Goal: Task Accomplishment & Management: Complete application form

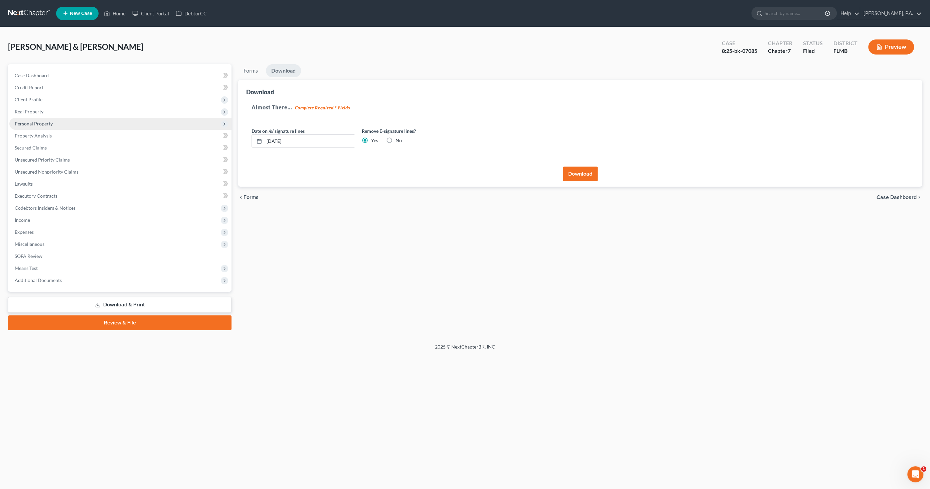
click at [36, 125] on span "Personal Property" at bounding box center [34, 124] width 38 height 6
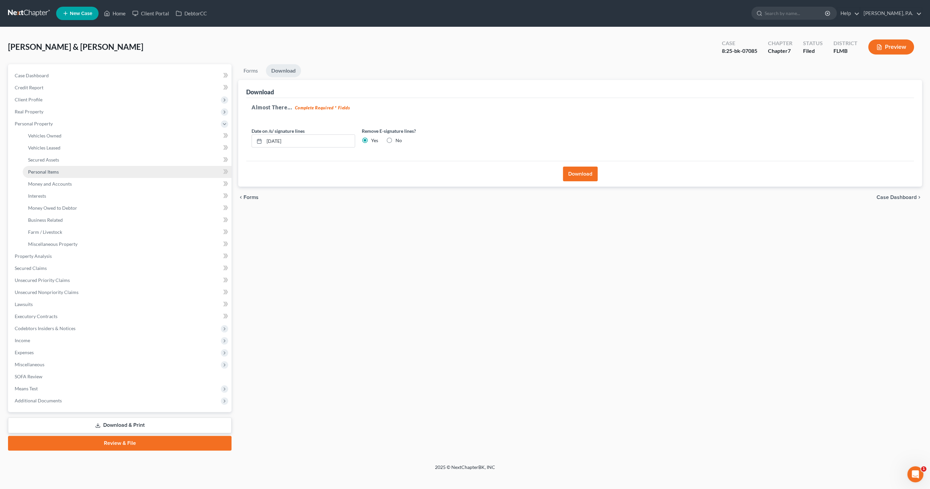
click at [53, 171] on span "Personal Items" at bounding box center [43, 172] width 31 height 6
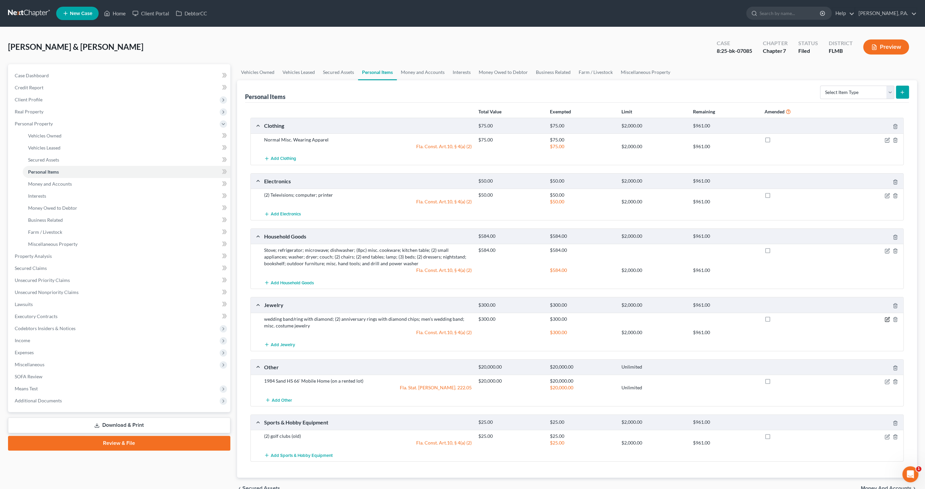
click at [886, 317] on icon "button" at bounding box center [887, 318] width 3 height 3
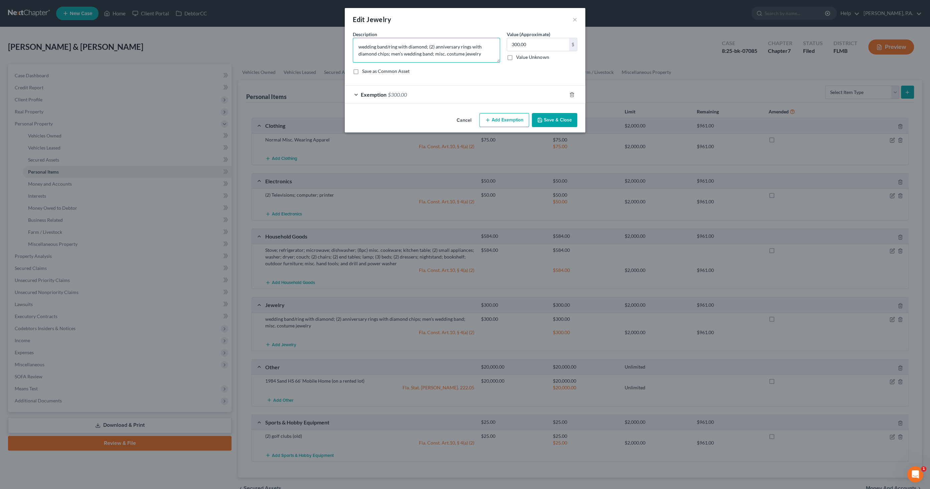
click at [434, 53] on textarea "wedding band/ring with diamond; (2) anniversary rings with diamond chips; men's…" at bounding box center [426, 50] width 147 height 25
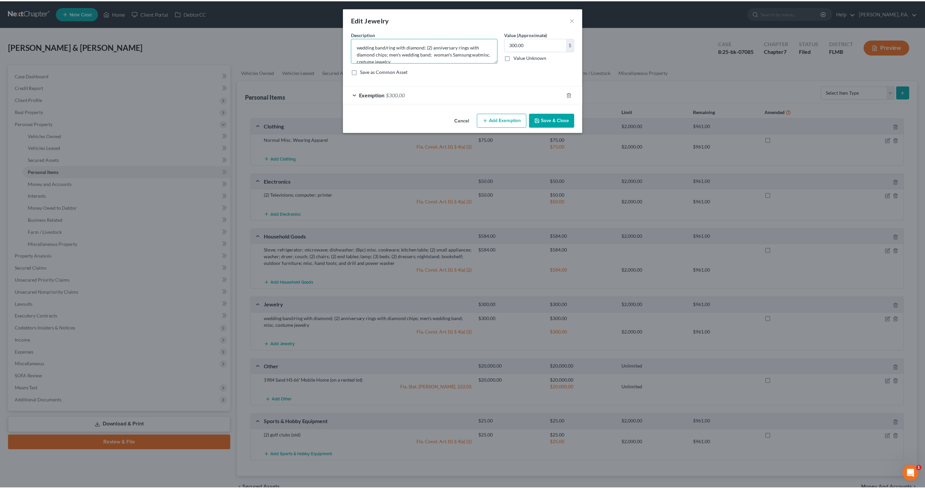
scroll to position [1, 0]
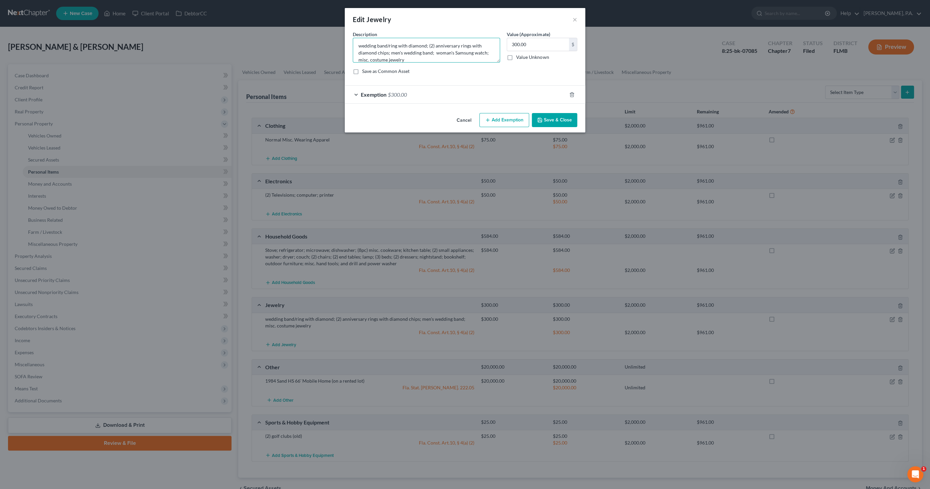
drag, startPoint x: 447, startPoint y: 51, endPoint x: 512, endPoint y: 65, distance: 66.2
click at [485, 42] on textarea "wedding band/ring with diamond; (2) anniversary rings with diamond chips; men's…" at bounding box center [426, 50] width 147 height 25
type textarea "wedding band/ring with diamond; (2) anniversary rings with diamond chips; men's…"
click at [552, 122] on button "Save & Close" at bounding box center [554, 120] width 45 height 14
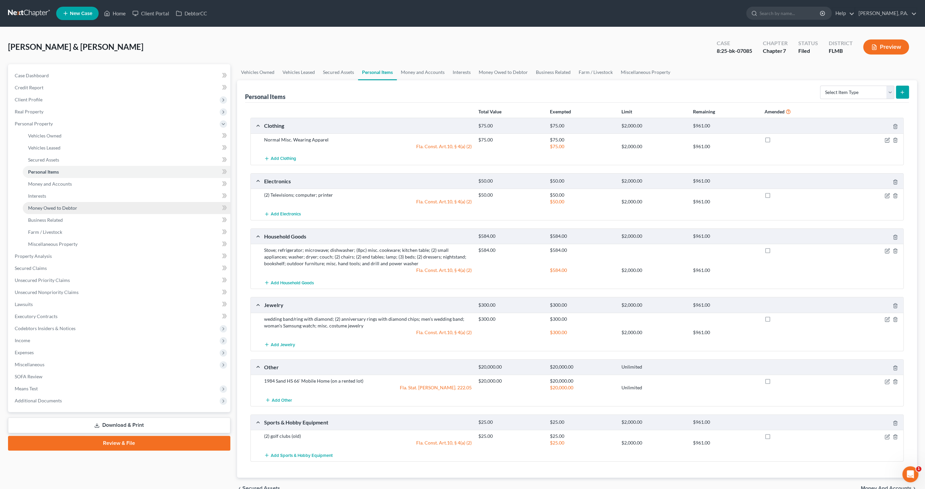
click at [60, 210] on span "Money Owed to Debtor" at bounding box center [52, 208] width 49 height 6
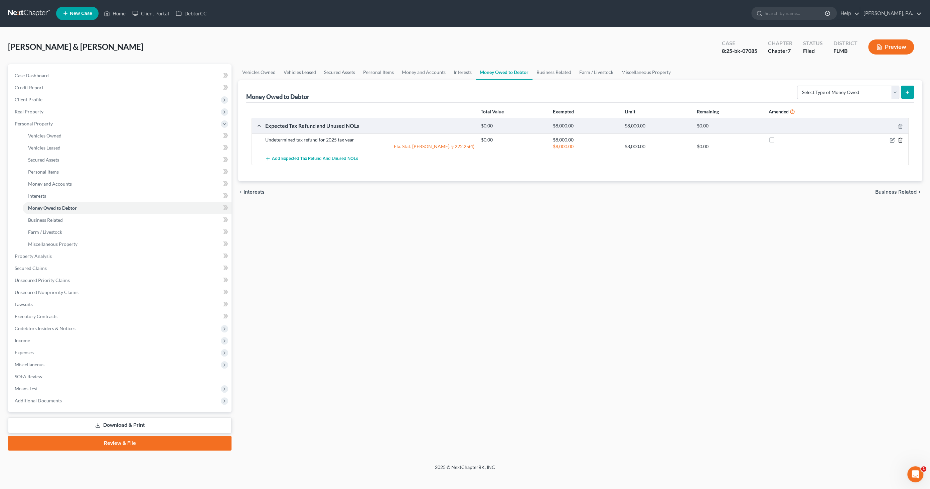
click at [901, 138] on icon "button" at bounding box center [900, 140] width 3 height 4
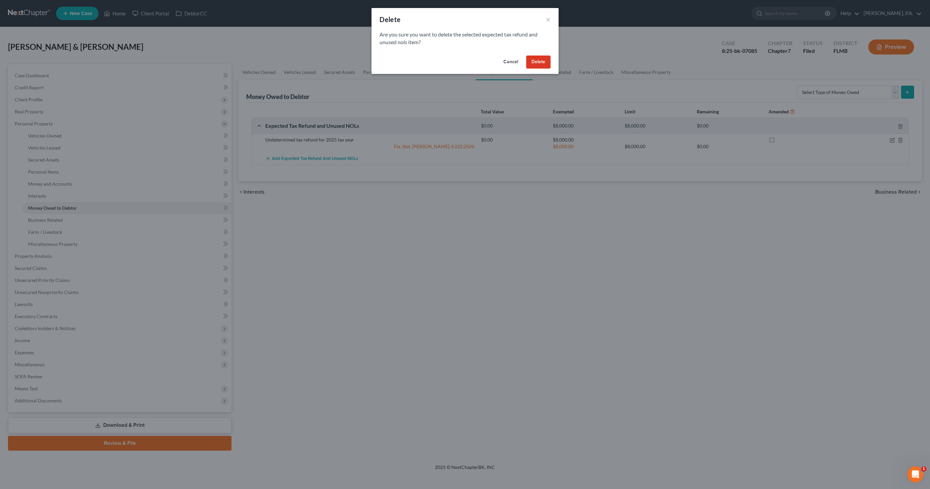
click at [545, 60] on button "Delete" at bounding box center [538, 61] width 24 height 13
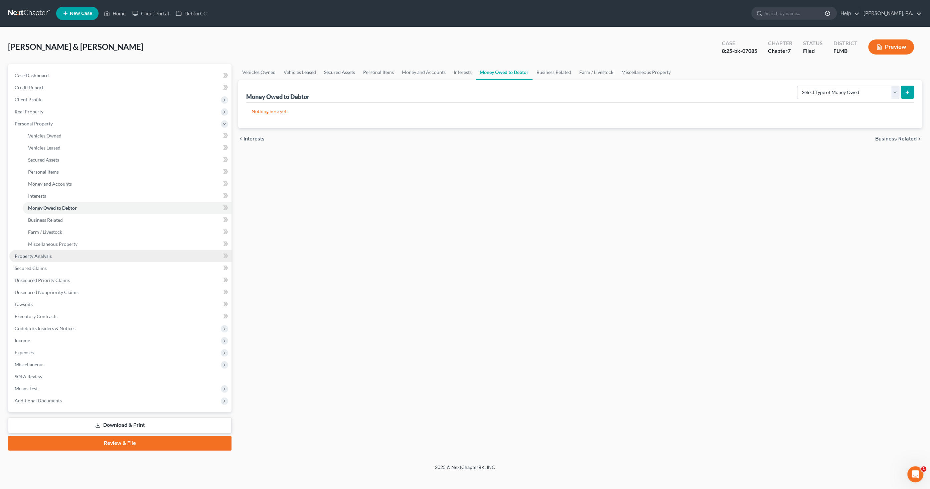
click at [47, 257] on span "Property Analysis" at bounding box center [33, 256] width 37 height 6
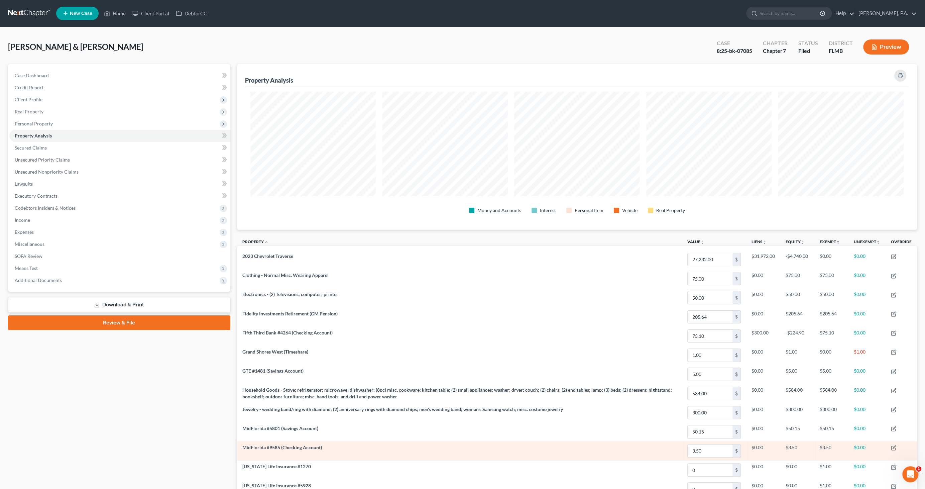
scroll to position [110, 0]
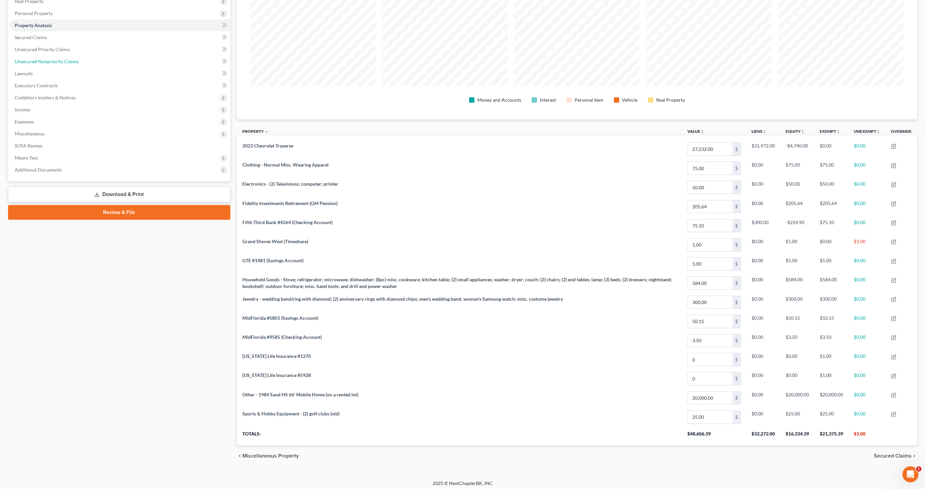
click at [44, 61] on span "Unsecured Nonpriority Claims" at bounding box center [47, 61] width 64 height 6
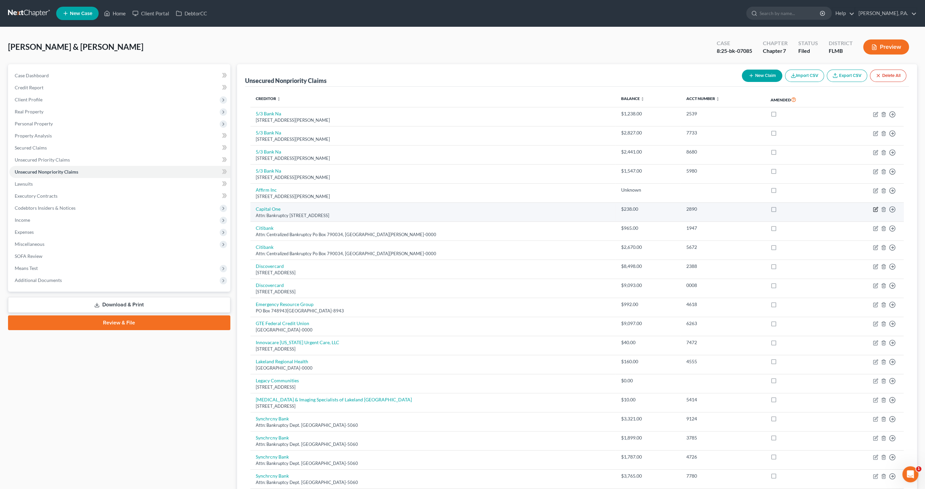
click at [875, 209] on icon "button" at bounding box center [875, 209] width 5 height 5
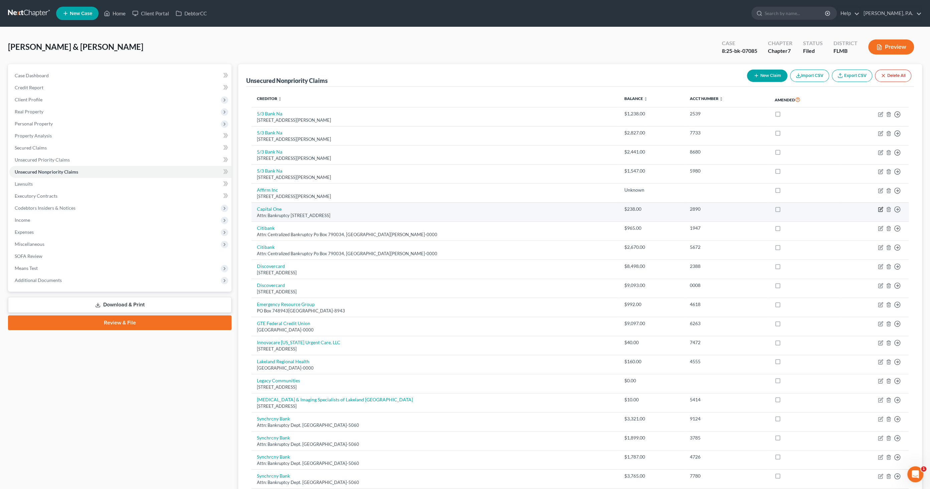
select select "46"
select select "0"
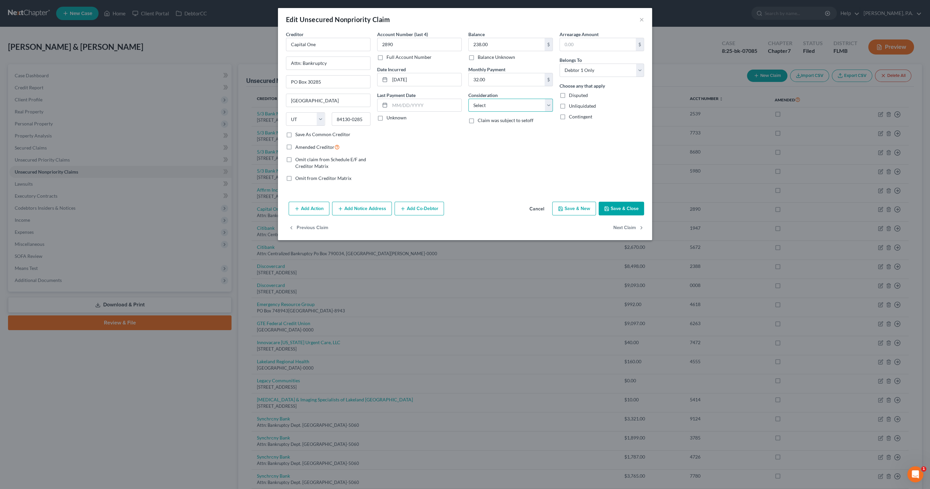
click at [489, 107] on select "Select Cable / Satellite Services Collection Agency Credit Card Debt Debt Couns…" at bounding box center [511, 105] width 85 height 13
select select "2"
click at [469, 99] on select "Select Cable / Satellite Services Collection Agency Credit Card Debt Debt Couns…" at bounding box center [511, 105] width 85 height 13
click at [628, 206] on button "Save & Close" at bounding box center [621, 209] width 45 height 14
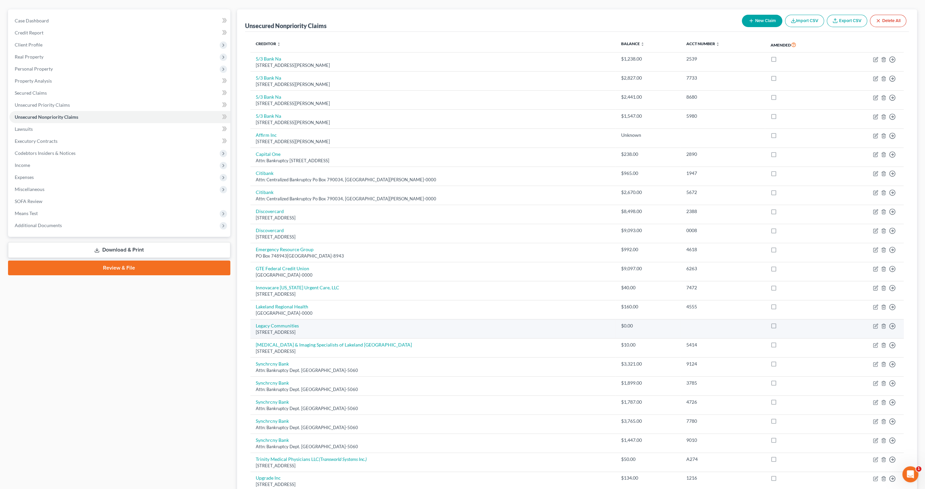
scroll to position [126, 0]
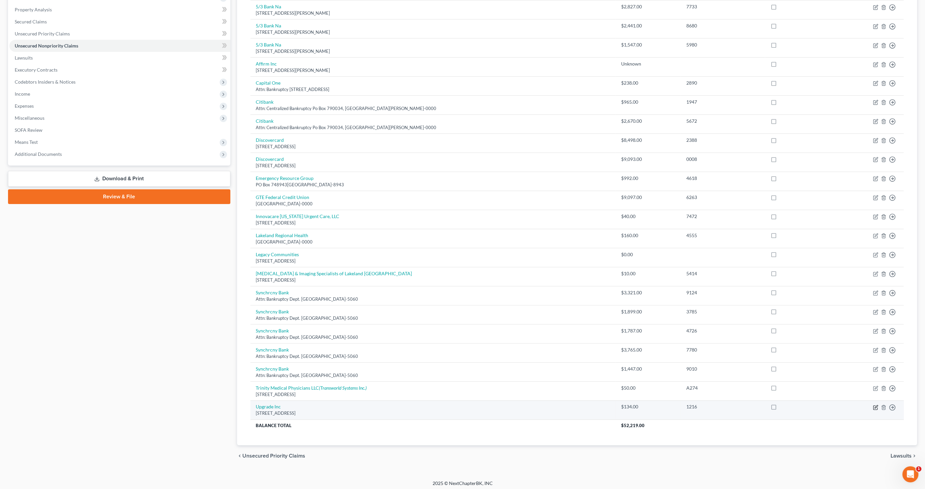
click at [874, 404] on icon "button" at bounding box center [875, 406] width 5 height 5
select select "4"
select select "0"
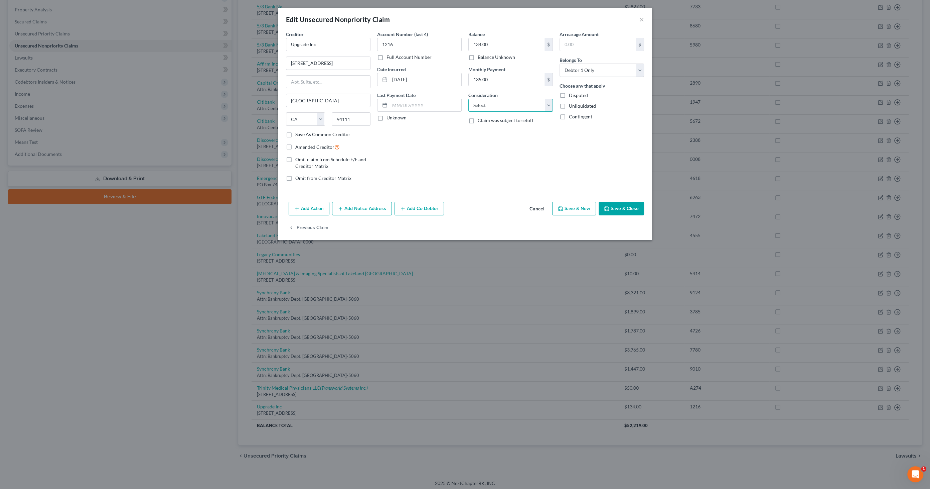
click at [489, 107] on select "Select Cable / Satellite Services Collection Agency Credit Card Debt Debt Couns…" at bounding box center [511, 105] width 85 height 13
select select "10"
click at [469, 99] on select "Select Cable / Satellite Services Collection Agency Credit Card Debt Debt Couns…" at bounding box center [511, 105] width 85 height 13
click at [619, 207] on button "Save & Close" at bounding box center [621, 209] width 45 height 14
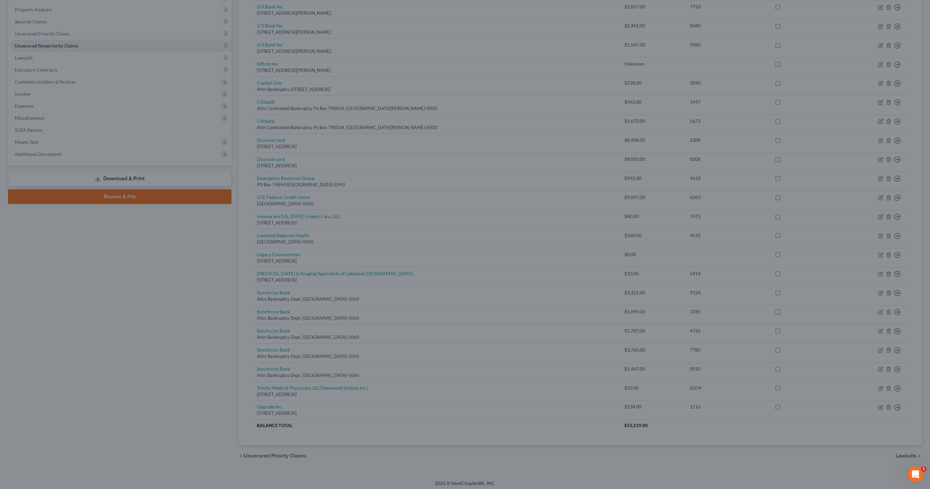
type input "0"
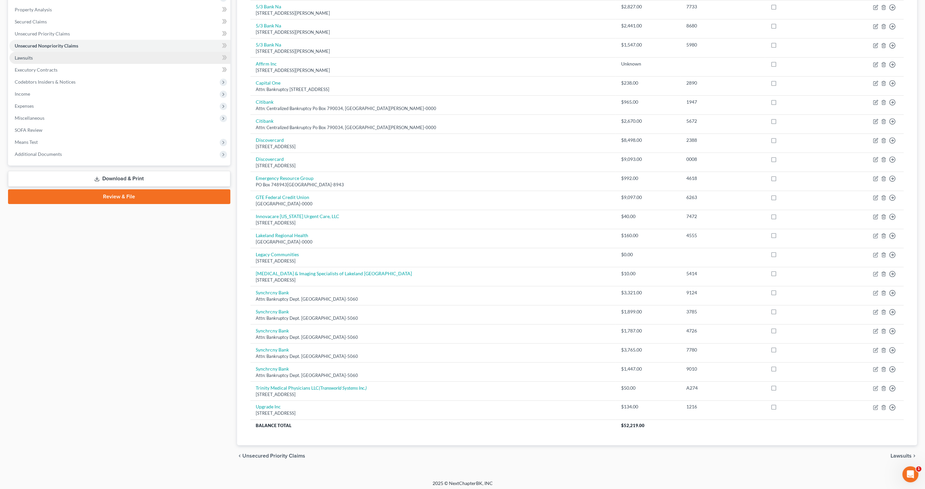
click at [155, 181] on link "Download & Print" at bounding box center [119, 179] width 222 height 16
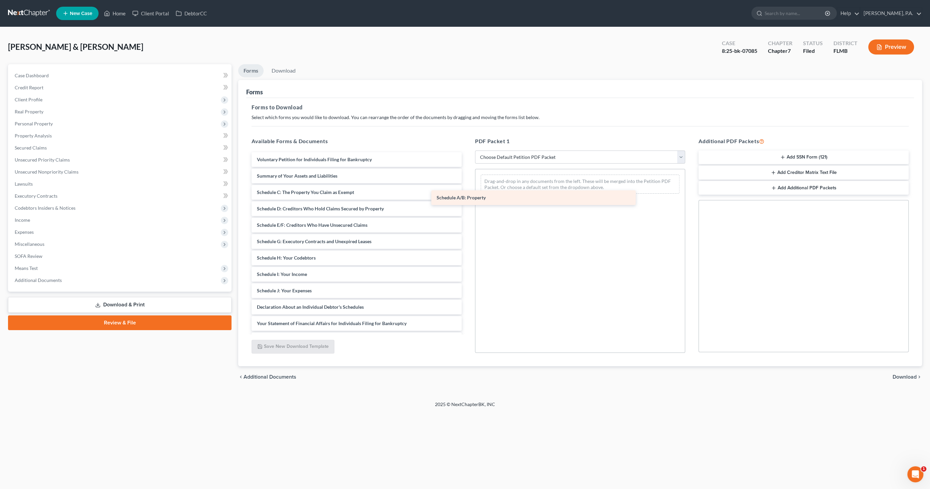
drag, startPoint x: 308, startPoint y: 194, endPoint x: 502, endPoint y: 194, distance: 193.5
click at [467, 194] on div "Schedule A/B: Property Voluntary Petition for Individuals Filing for Bankruptcy…" at bounding box center [356, 290] width 221 height 277
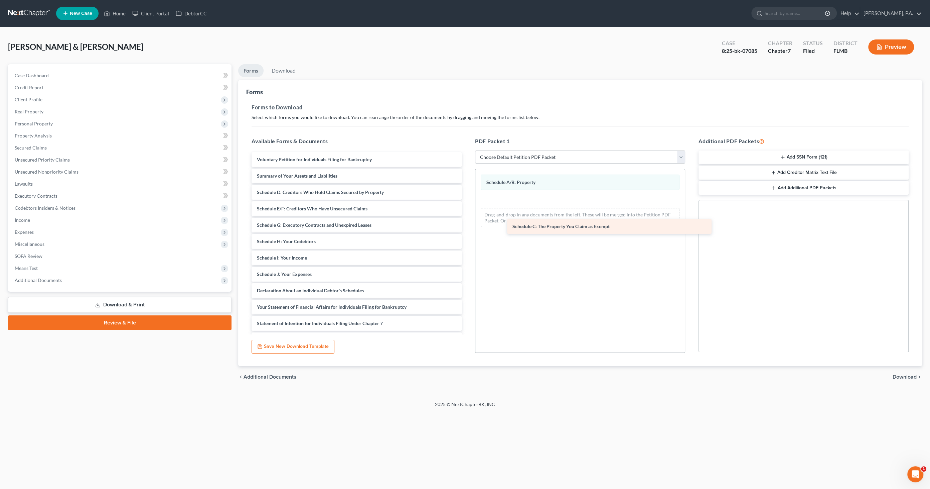
drag, startPoint x: 284, startPoint y: 189, endPoint x: 528, endPoint y: 216, distance: 245.5
click at [467, 216] on div "Schedule C: The Property You Claim as Exempt Voluntary Petition for Individuals…" at bounding box center [356, 282] width 221 height 260
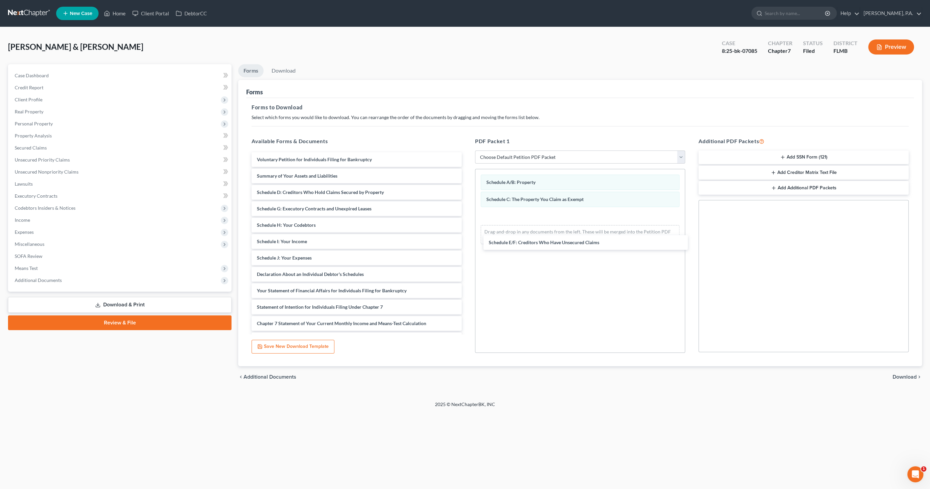
drag, startPoint x: 292, startPoint y: 208, endPoint x: 525, endPoint y: 240, distance: 234.4
click at [467, 240] on div "Schedule E/F: Creditors Who Have Unsecured Claims Voluntary Petition for Indivi…" at bounding box center [356, 274] width 221 height 244
click at [904, 376] on span "Download" at bounding box center [905, 376] width 24 height 5
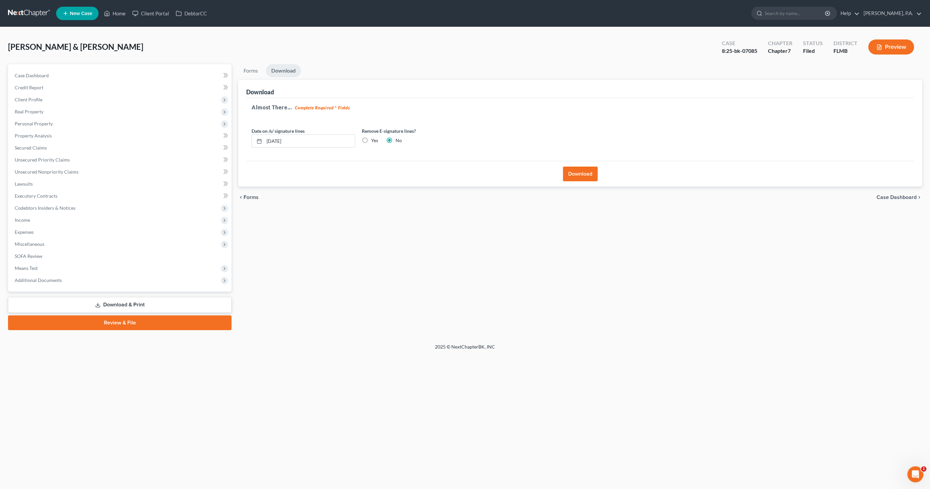
click at [587, 169] on button "Download" at bounding box center [580, 173] width 35 height 15
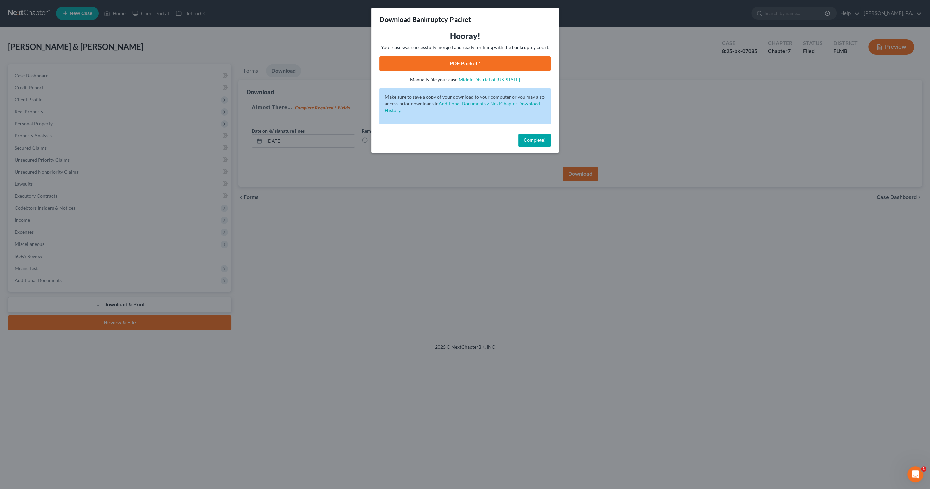
click at [441, 57] on link "PDF Packet 1" at bounding box center [465, 63] width 171 height 15
drag, startPoint x: 542, startPoint y: 140, endPoint x: 548, endPoint y: 142, distance: 7.1
click at [542, 140] on span "Complete!" at bounding box center [534, 140] width 21 height 6
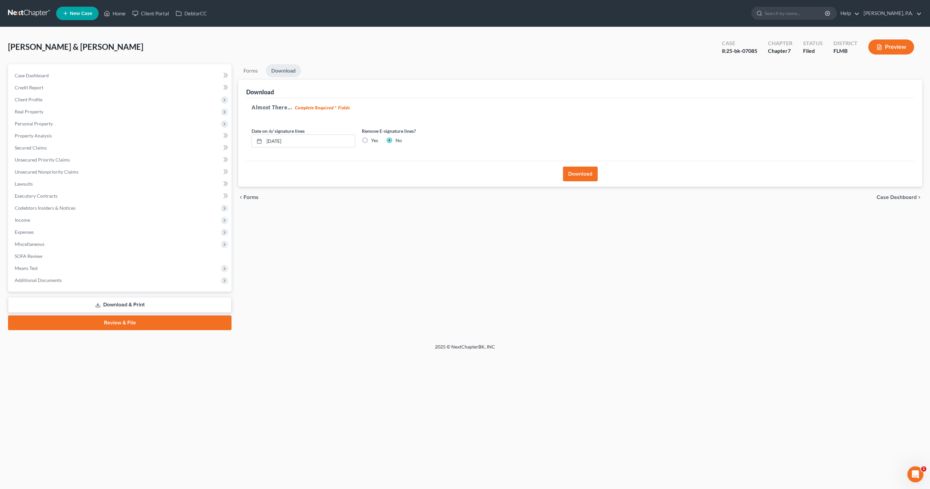
click at [889, 196] on span "Case Dashboard" at bounding box center [897, 197] width 40 height 5
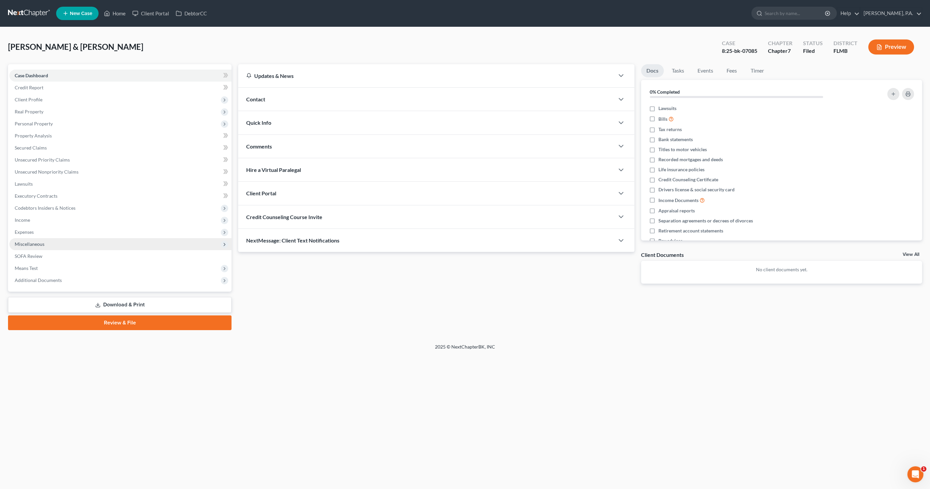
click at [32, 242] on span "Miscellaneous" at bounding box center [30, 244] width 30 height 6
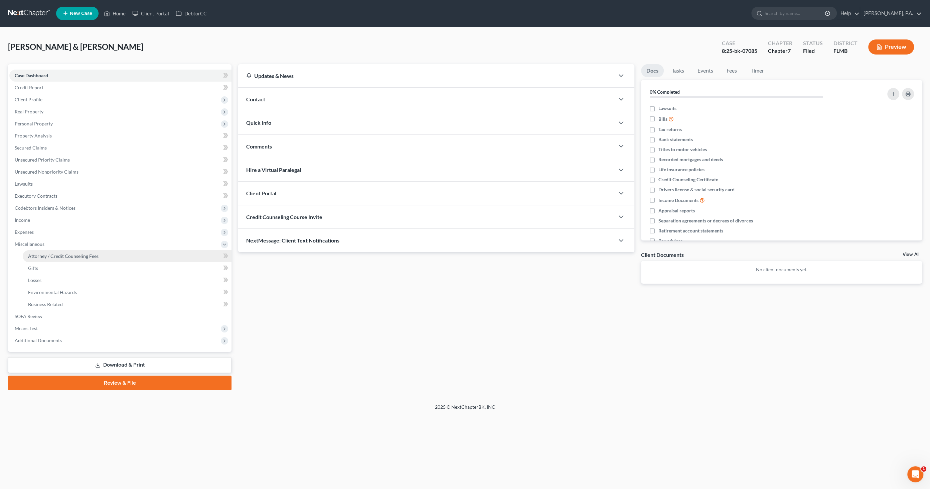
click at [38, 252] on link "Attorney / Credit Counseling Fees" at bounding box center [127, 256] width 209 height 12
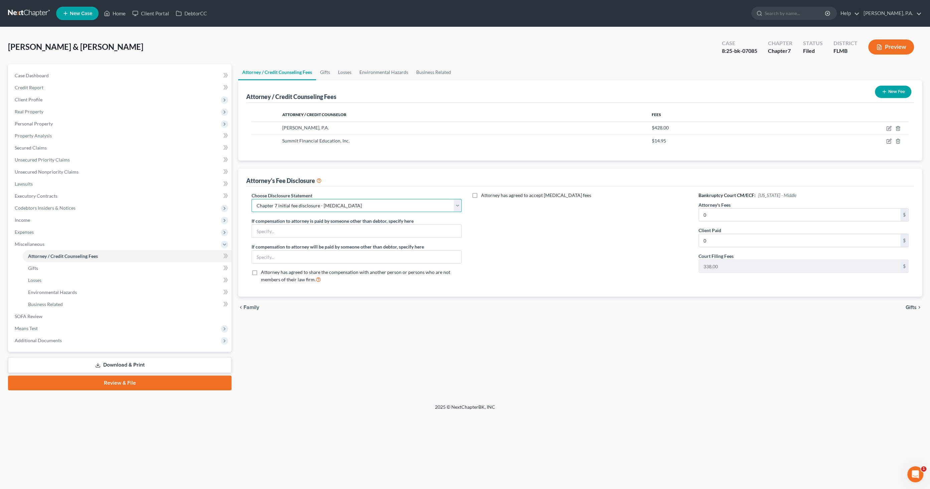
click at [351, 206] on select "Select Full Chapter 7 Fee Chapter 7 - Amended Post-Petition Fee Chapter 7 initi…" at bounding box center [357, 205] width 210 height 13
select select "1"
click at [252, 199] on select "Select Full Chapter 7 Fee Chapter 7 - Amended Post-Petition Fee Chapter 7 initi…" at bounding box center [357, 205] width 210 height 13
click at [739, 216] on input "0" at bounding box center [800, 215] width 202 height 13
type input "2,300.00"
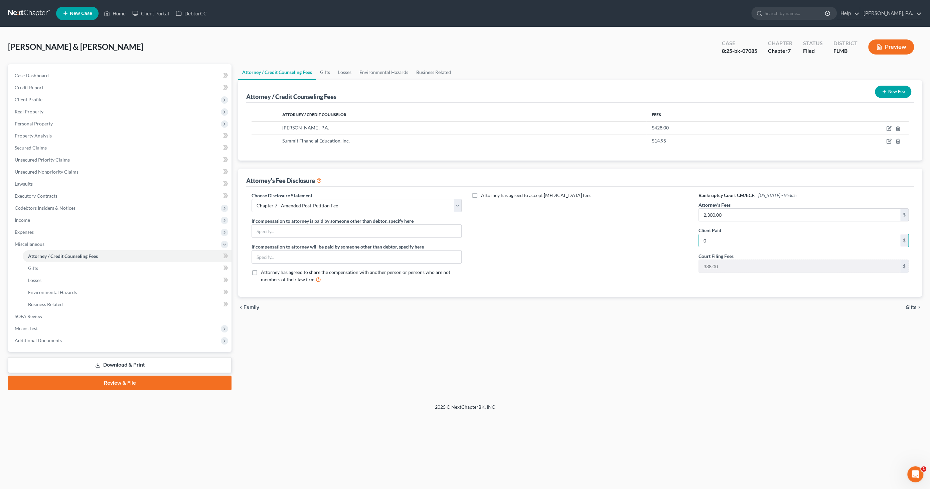
click at [142, 365] on link "Download & Print" at bounding box center [120, 365] width 224 height 16
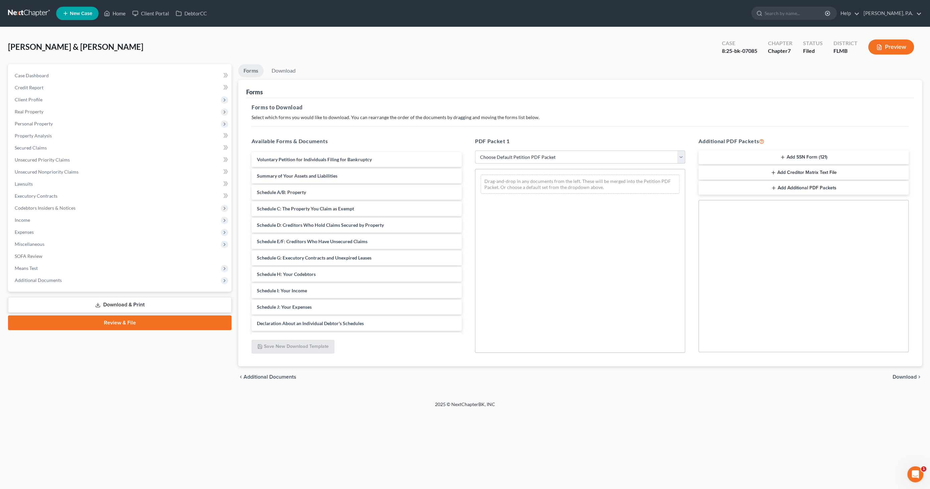
click at [508, 154] on select "Choose Default Petition PDF Packet Complete Bankruptcy Petition (all forms and …" at bounding box center [580, 156] width 210 height 13
select select "2"
click at [475, 150] on select "Choose Default Petition PDF Packet Complete Bankruptcy Petition (all forms and …" at bounding box center [580, 156] width 210 height 13
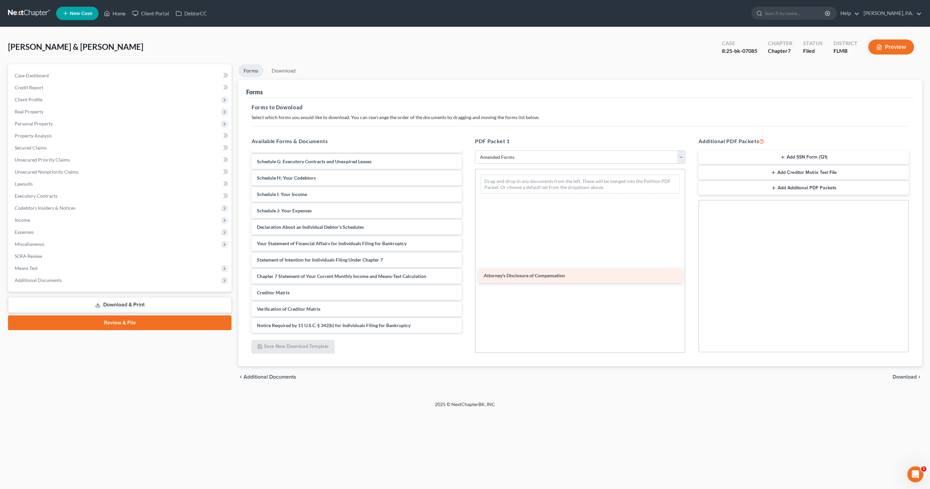
scroll to position [96, 0]
drag, startPoint x: 292, startPoint y: 326, endPoint x: 522, endPoint y: 223, distance: 252.0
click at [467, 223] on div "Attorney's Disclosure of Compensation Voluntary Petition for Individuals Filing…" at bounding box center [356, 194] width 221 height 277
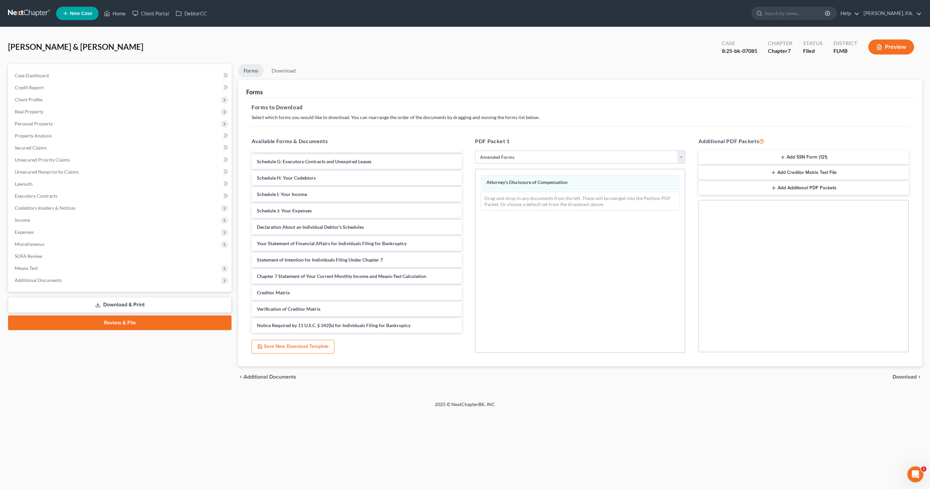
click at [906, 377] on span "Download" at bounding box center [905, 376] width 24 height 5
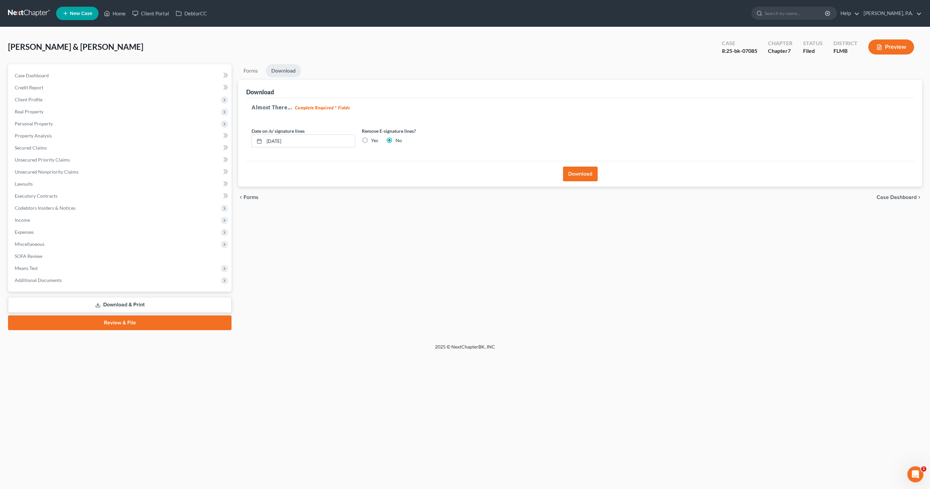
click at [588, 169] on button "Download" at bounding box center [580, 173] width 35 height 15
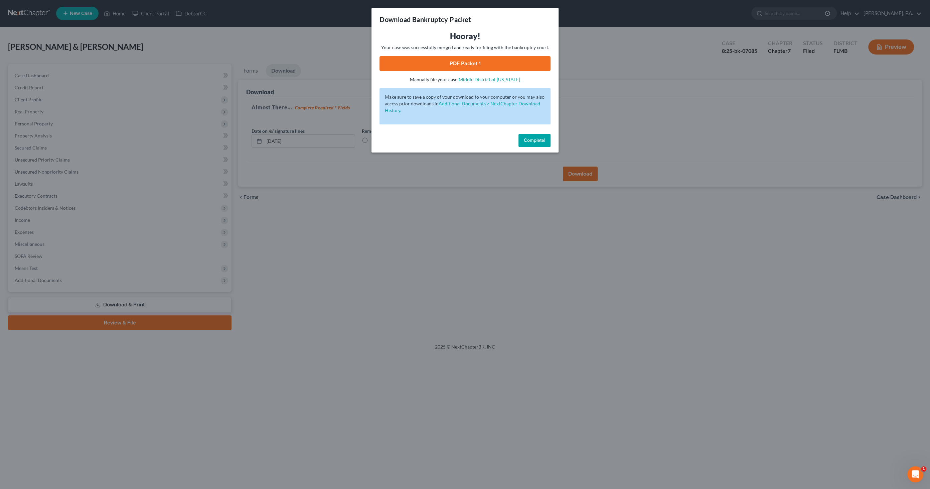
click at [457, 57] on link "PDF Packet 1" at bounding box center [465, 63] width 171 height 15
drag, startPoint x: 528, startPoint y: 141, endPoint x: 538, endPoint y: 132, distance: 13.3
click at [528, 141] on span "Complete!" at bounding box center [534, 140] width 21 height 6
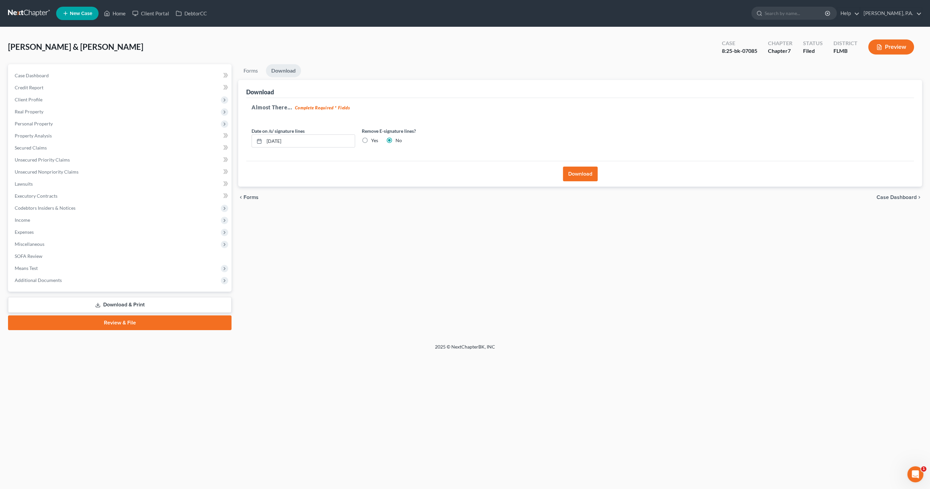
click at [133, 323] on link "Review & File" at bounding box center [120, 322] width 224 height 15
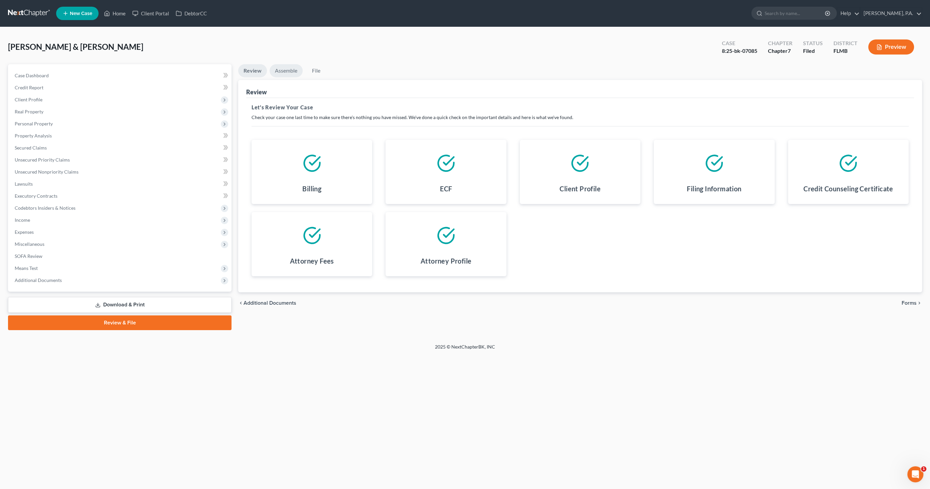
click at [293, 67] on link "Assemble" at bounding box center [286, 70] width 33 height 13
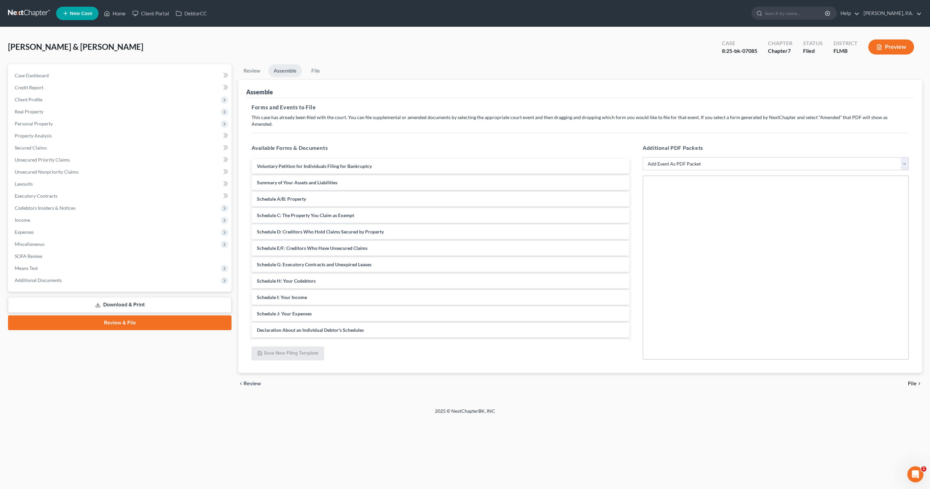
click at [674, 158] on select "Add Event As PDF Packet Amended Creditor Matrix (Fee)- Only use when no separat…" at bounding box center [776, 163] width 266 height 13
select select "13"
click at [643, 157] on select "Add Event As PDF Packet Amended Creditor Matrix (Fee)- Only use when no separat…" at bounding box center [776, 163] width 266 height 13
select select
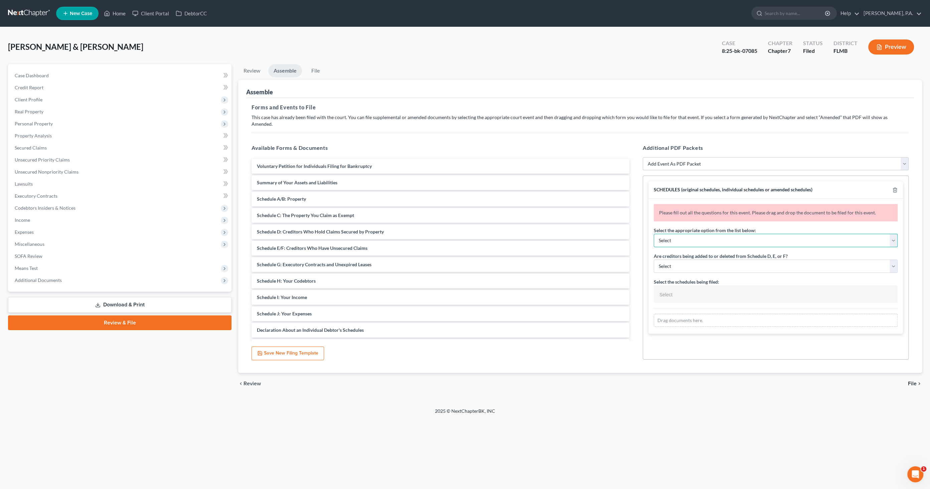
click at [679, 234] on select "Select Amending a previously filed schedule Original Schedules WITH additional …" at bounding box center [776, 240] width 244 height 13
select select "2"
click at [654, 234] on select "Select Amending a previously filed schedule Original Schedules WITH additional …" at bounding box center [776, 240] width 244 height 13
click at [676, 259] on select "Select Yes No" at bounding box center [776, 265] width 244 height 13
select select "1"
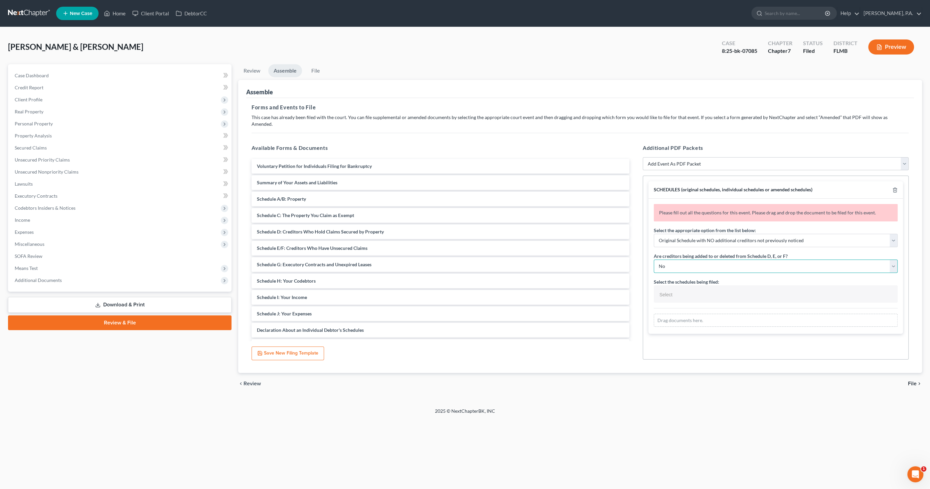
click at [654, 259] on select "Select Yes No" at bounding box center [776, 265] width 244 height 13
click at [691, 289] on input "text" at bounding box center [775, 294] width 235 height 10
select select "Schedules A - J and Summary of Assets,"
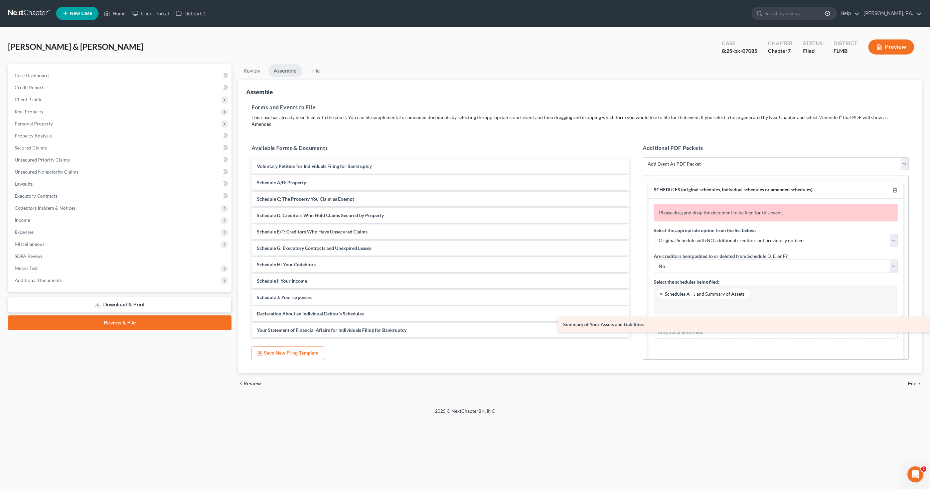
drag, startPoint x: 326, startPoint y: 175, endPoint x: 737, endPoint y: 325, distance: 436.7
click at [635, 325] on div "Summary of Your Assets and Liabilities Voluntary Petition for Individuals Filin…" at bounding box center [440, 297] width 389 height 277
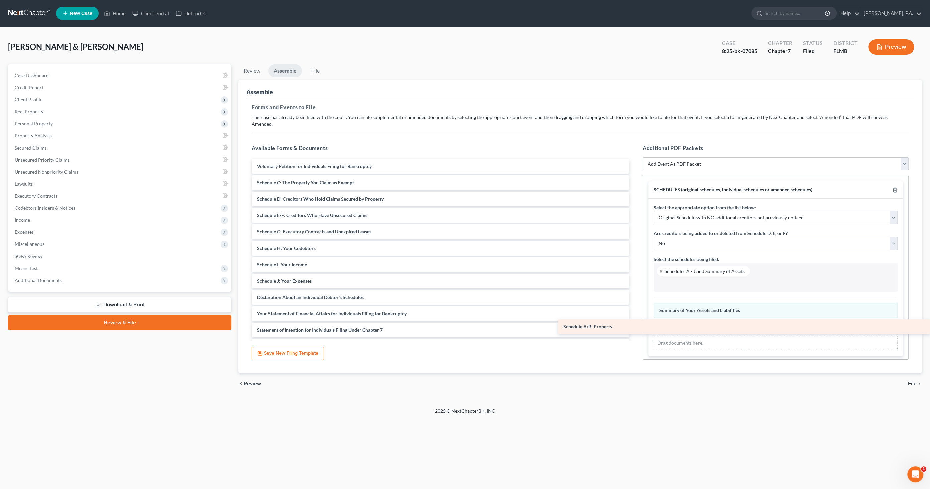
drag, startPoint x: 329, startPoint y: 171, endPoint x: 718, endPoint y: 323, distance: 417.0
click at [635, 323] on div "Schedule A/B: Property Voluntary Petition for Individuals Filing for Bankruptcy…" at bounding box center [440, 289] width 389 height 260
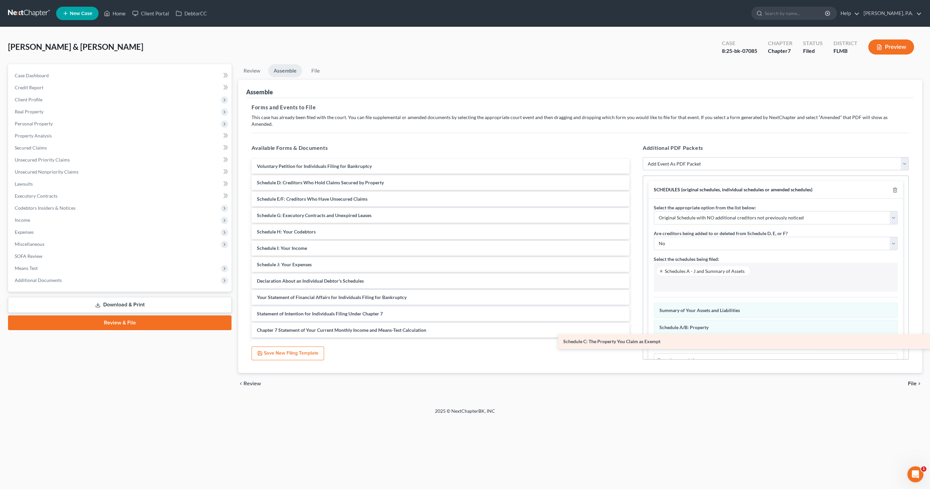
drag, startPoint x: 256, startPoint y: 174, endPoint x: 652, endPoint y: 341, distance: 429.5
click at [635, 341] on div "Schedule C: The Property You Claim as Exempt Voluntary Petition for Individuals…" at bounding box center [440, 281] width 389 height 244
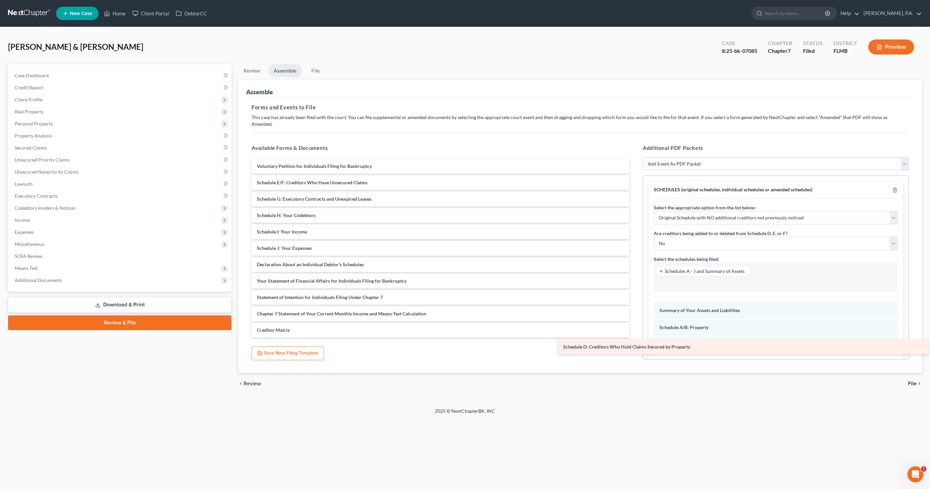
drag, startPoint x: 315, startPoint y: 174, endPoint x: 686, endPoint y: 345, distance: 409.0
click at [635, 345] on div "Schedule D: Creditors Who Hold Claims Secured by Property Voluntary Petition fo…" at bounding box center [440, 273] width 389 height 228
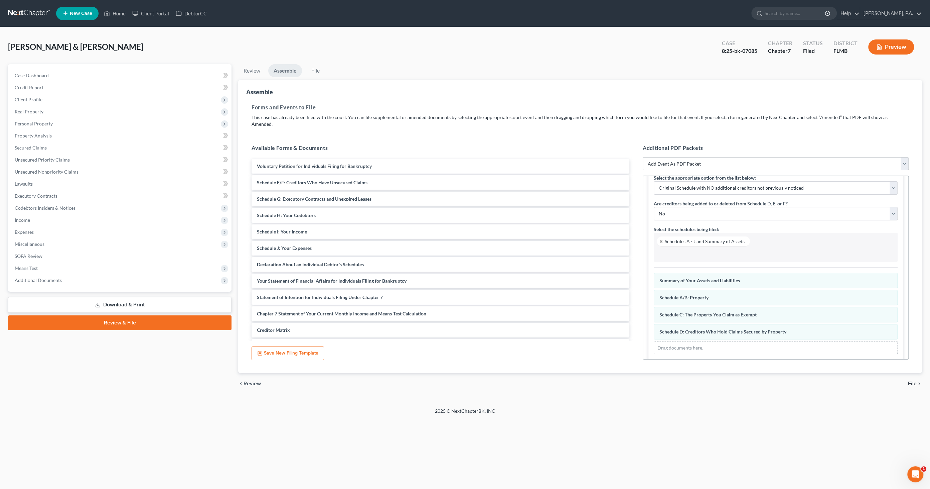
scroll to position [35, 0]
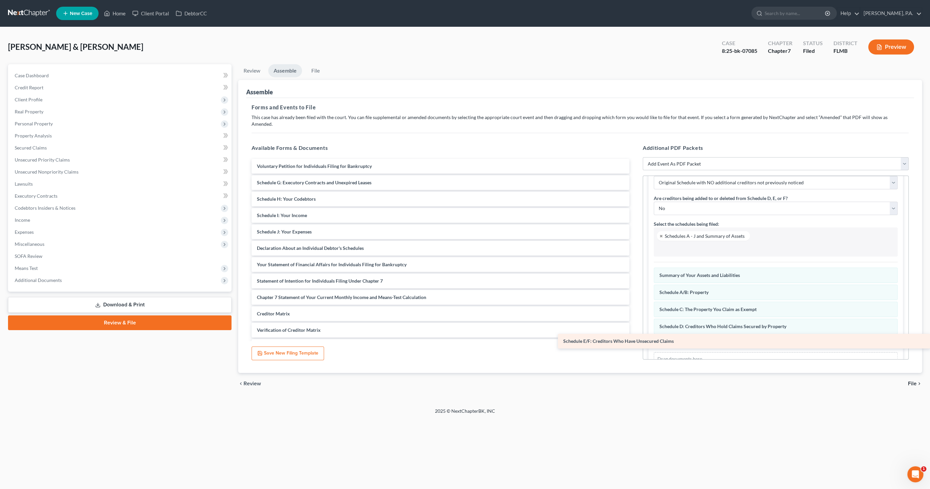
drag, startPoint x: 333, startPoint y: 173, endPoint x: 735, endPoint y: 336, distance: 434.1
click at [635, 336] on div "Schedule E/F: Creditors Who Have Unsecured Claims Voluntary Petition for Indivi…" at bounding box center [440, 264] width 389 height 211
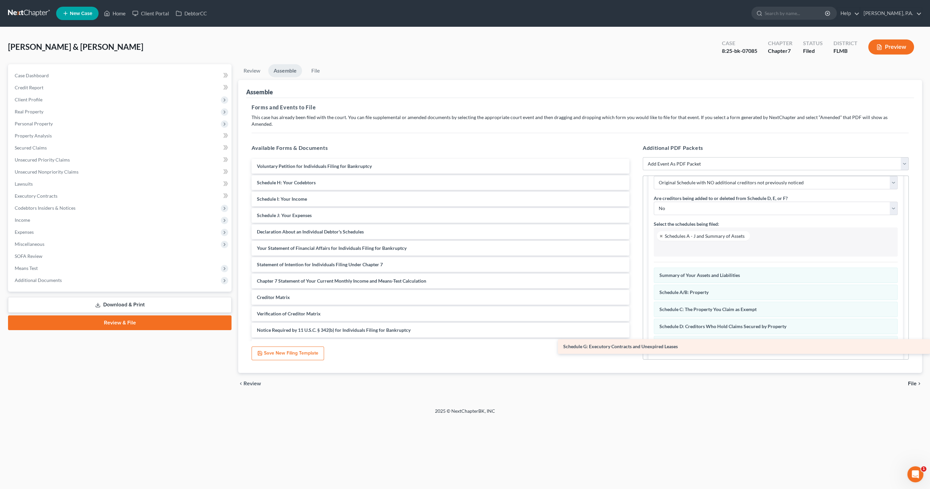
drag, startPoint x: 314, startPoint y: 174, endPoint x: 712, endPoint y: 345, distance: 433.0
click at [635, 345] on div "Schedule G: Executory Contracts and Unexpired Leases Voluntary Petition for Ind…" at bounding box center [440, 256] width 389 height 195
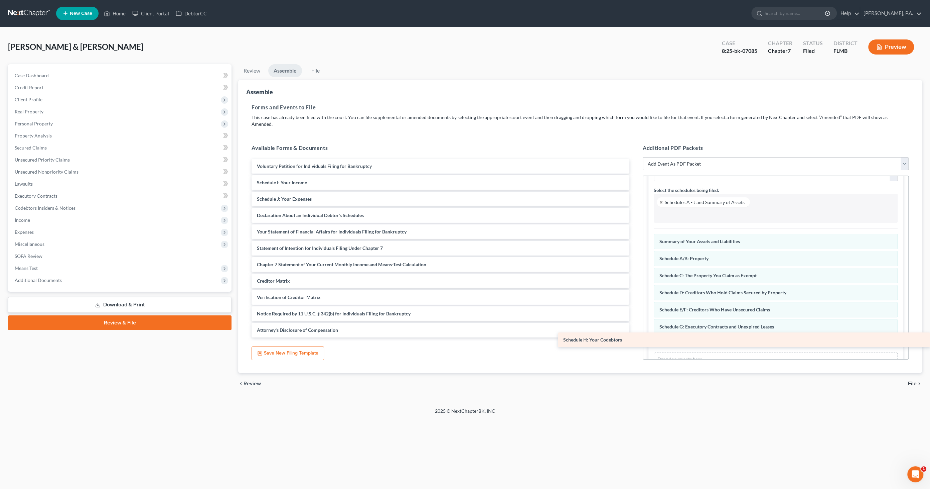
drag, startPoint x: 300, startPoint y: 172, endPoint x: 695, endPoint y: 336, distance: 428.0
click at [635, 336] on div "Schedule H: Your Codebtors Voluntary Petition for Individuals Filing for Bankru…" at bounding box center [440, 248] width 389 height 178
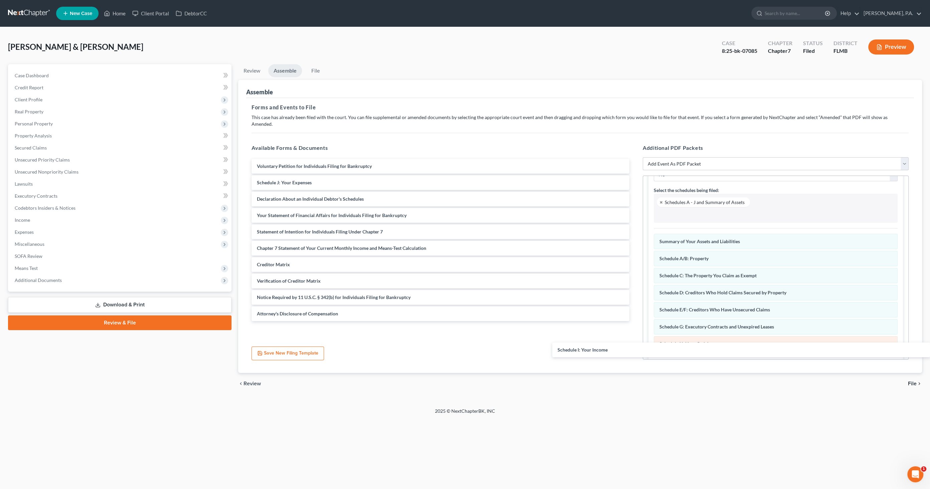
drag, startPoint x: 299, startPoint y: 173, endPoint x: 671, endPoint y: 336, distance: 406.6
click at [635, 321] on div "Schedule I: Your Income Voluntary Petition for Individuals Filing for Bankruptc…" at bounding box center [440, 240] width 389 height 162
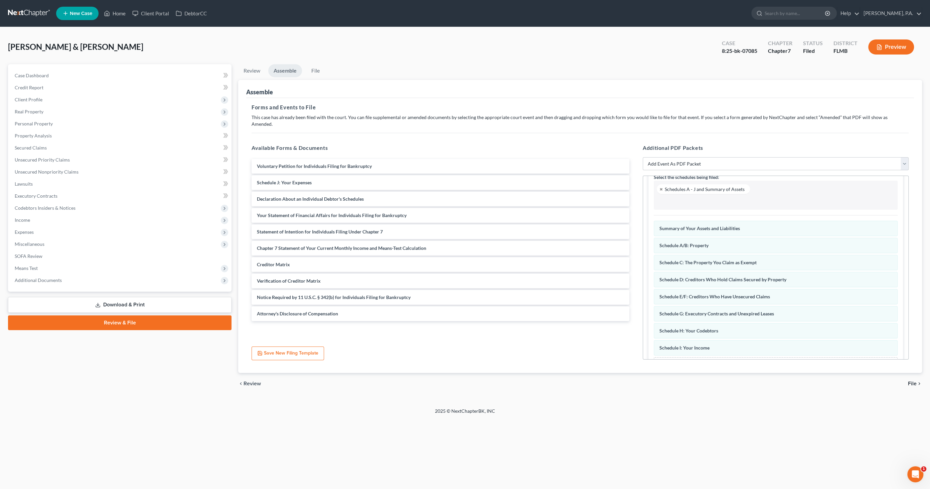
scroll to position [103, 0]
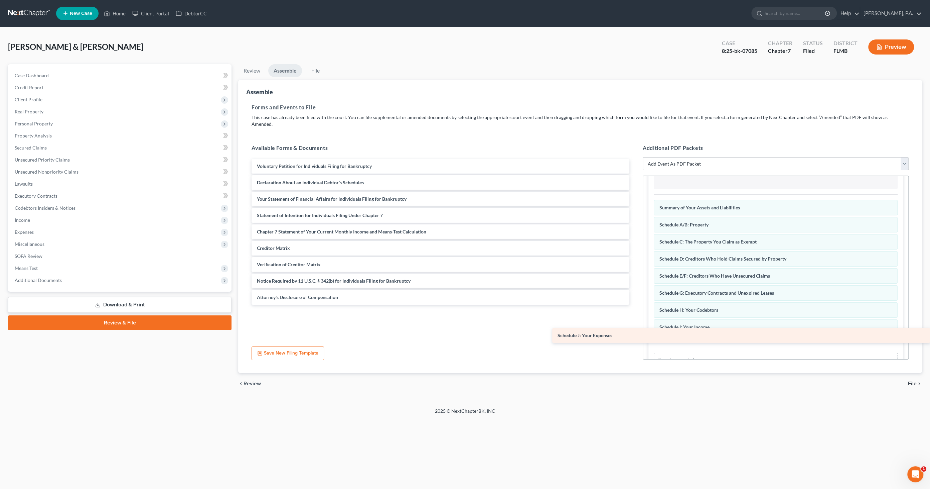
drag, startPoint x: 311, startPoint y: 169, endPoint x: 677, endPoint y: 329, distance: 399.2
click at [635, 304] on div "Schedule J: Your Expenses Voluntary Petition for Individuals Filing for Bankrup…" at bounding box center [440, 232] width 389 height 146
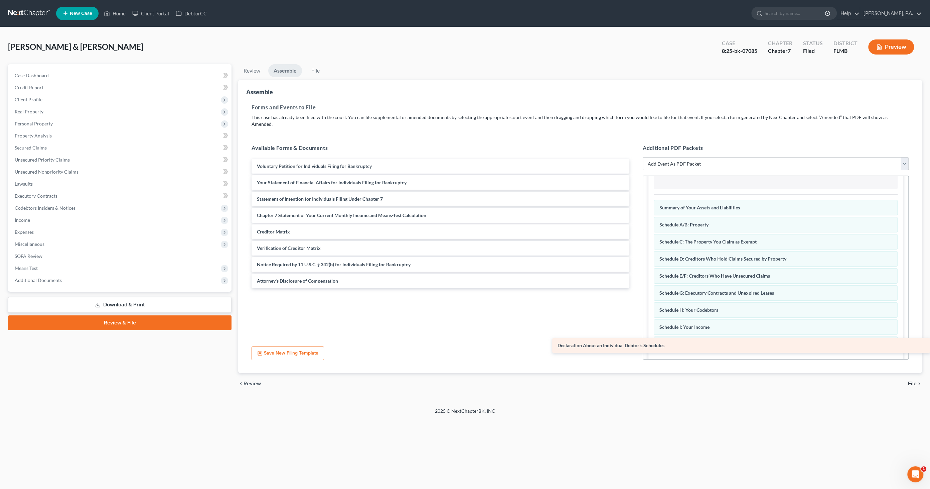
drag, startPoint x: 275, startPoint y: 173, endPoint x: 683, endPoint y: 344, distance: 442.7
click at [635, 288] on div "Declaration About an Individual Debtor's Schedules Voluntary Petition for Indiv…" at bounding box center [440, 223] width 389 height 129
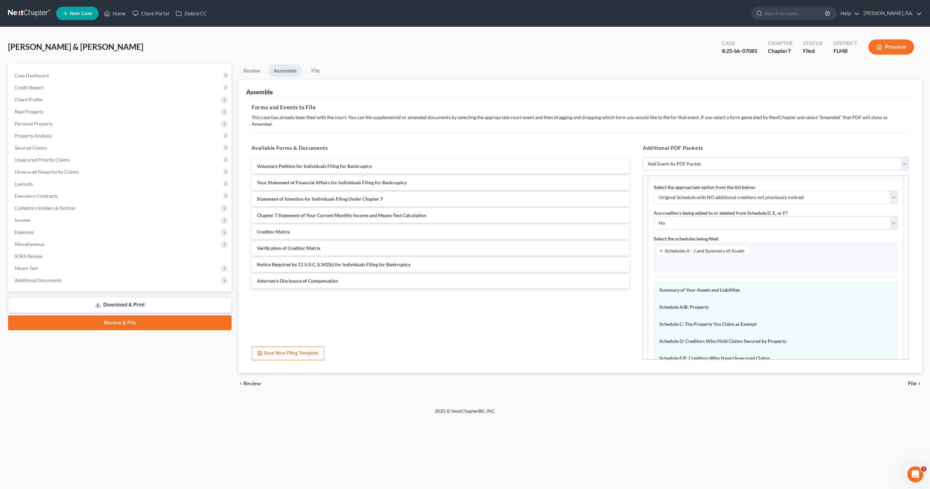
scroll to position [0, 0]
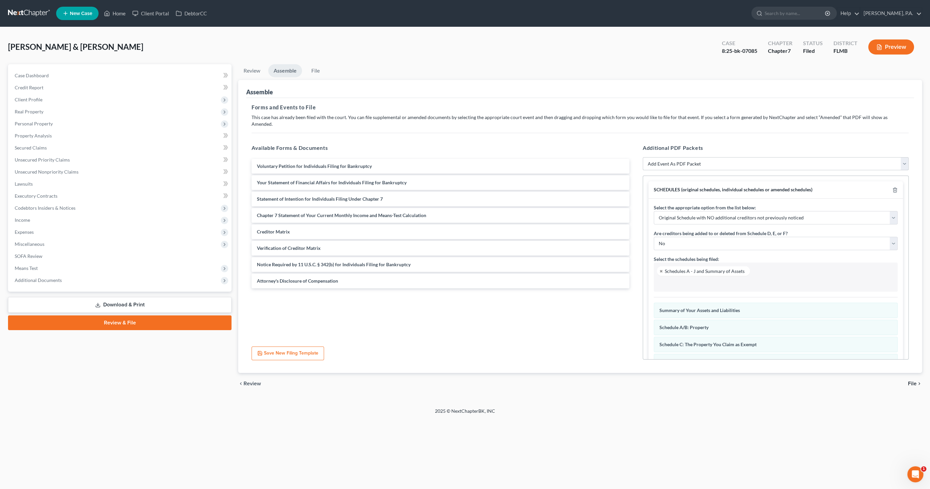
click at [686, 157] on select "Add Event As PDF Packet Amended Creditor Matrix (Fee)- Only use when no separat…" at bounding box center [776, 163] width 266 height 13
select select "18"
click at [643, 157] on select "Add Event As PDF Packet Amended Creditor Matrix (Fee)- Only use when no separat…" at bounding box center [776, 163] width 266 height 13
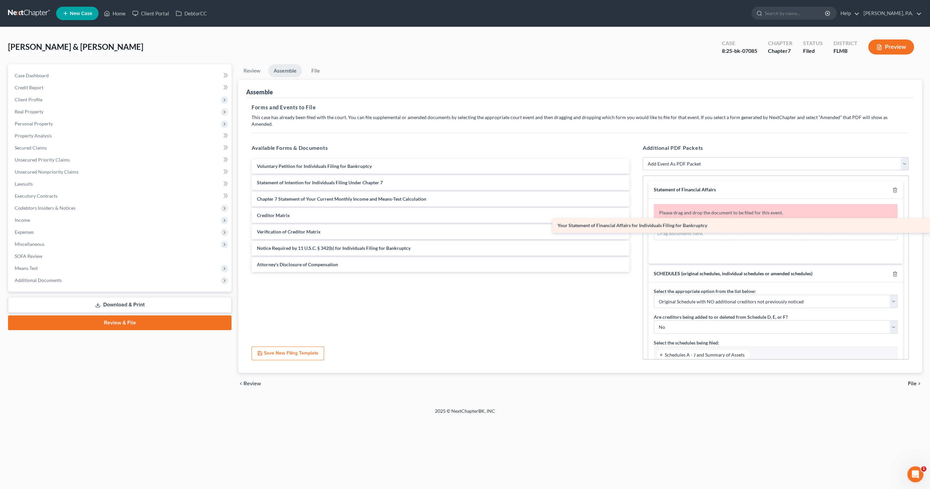
drag, startPoint x: 272, startPoint y: 173, endPoint x: 701, endPoint y: 223, distance: 432.4
click at [635, 223] on div "Your Statement of Financial Affairs for Individuals Filing for Bankruptcy Volun…" at bounding box center [440, 215] width 389 height 113
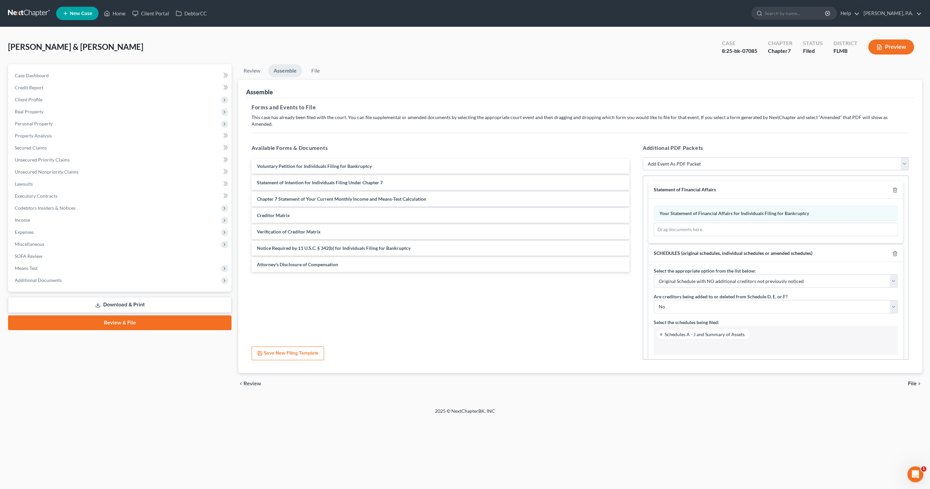
click at [698, 157] on select "Add Event As PDF Packet Amended Creditor Matrix (Fee)- Only use when no separat…" at bounding box center [776, 163] width 266 height 13
select select "16"
click at [643, 157] on select "Add Event As PDF Packet Amended Creditor Matrix (Fee)- Only use when no separat…" at bounding box center [776, 163] width 266 height 13
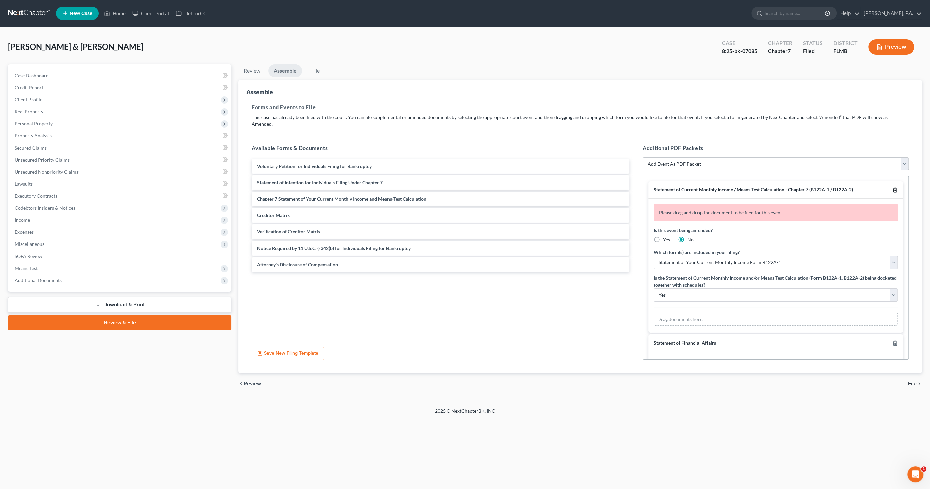
click at [893, 187] on icon "button" at bounding box center [895, 189] width 5 height 5
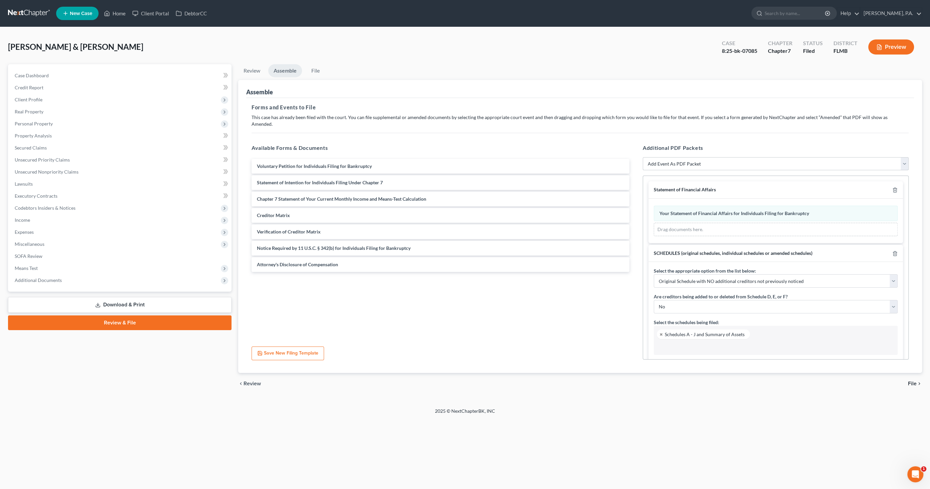
click at [668, 157] on select "Add Event As PDF Packet Amended Creditor Matrix (Fee)- Only use when no separat…" at bounding box center [776, 163] width 266 height 13
select select "20"
click at [643, 157] on select "Add Event As PDF Packet Amended Creditor Matrix (Fee)- Only use when no separat…" at bounding box center [776, 163] width 266 height 13
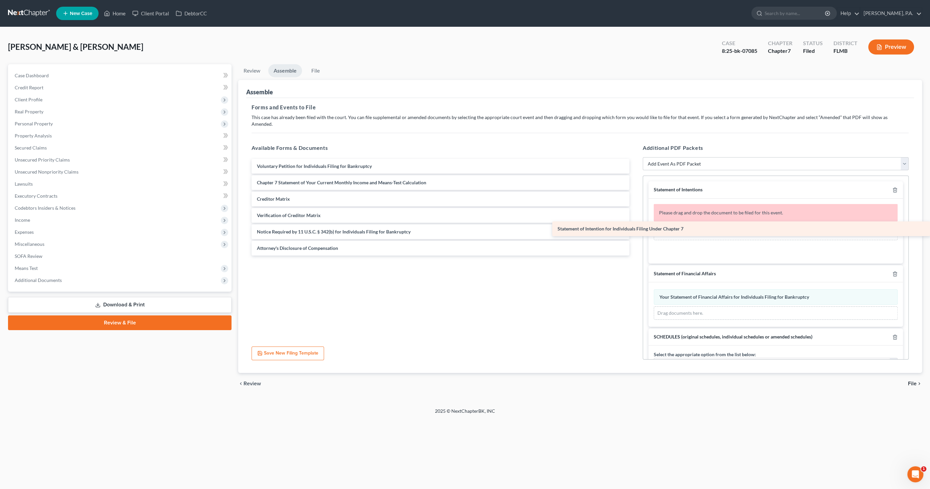
drag, startPoint x: 283, startPoint y: 174, endPoint x: 661, endPoint y: 228, distance: 381.8
click at [635, 228] on div "Statement of Intention for Individuals Filing Under Chapter 7 Voluntary Petitio…" at bounding box center [440, 207] width 389 height 97
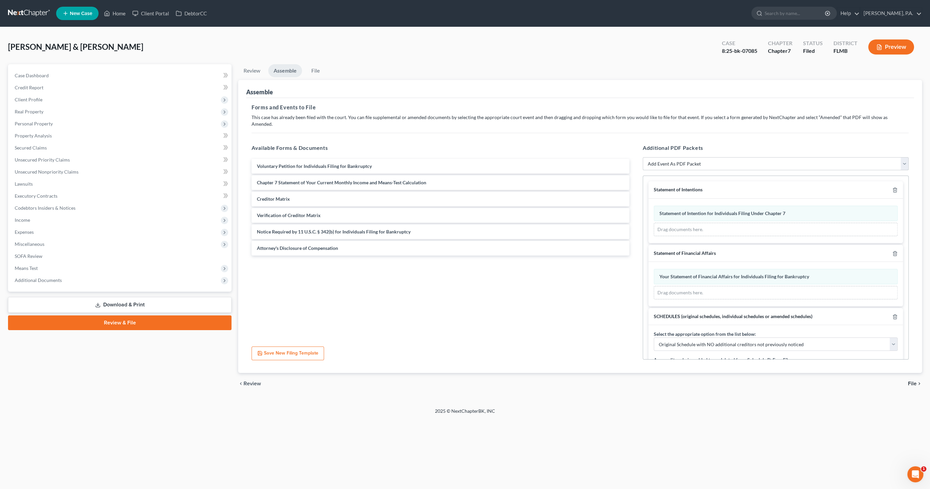
click at [714, 157] on select "Add Event As PDF Packet Amended Creditor Matrix (Fee)- Only use when no separat…" at bounding box center [776, 163] width 266 height 13
select select "16"
click at [643, 157] on select "Add Event As PDF Packet Amended Creditor Matrix (Fee)- Only use when no separat…" at bounding box center [776, 163] width 266 height 13
select select
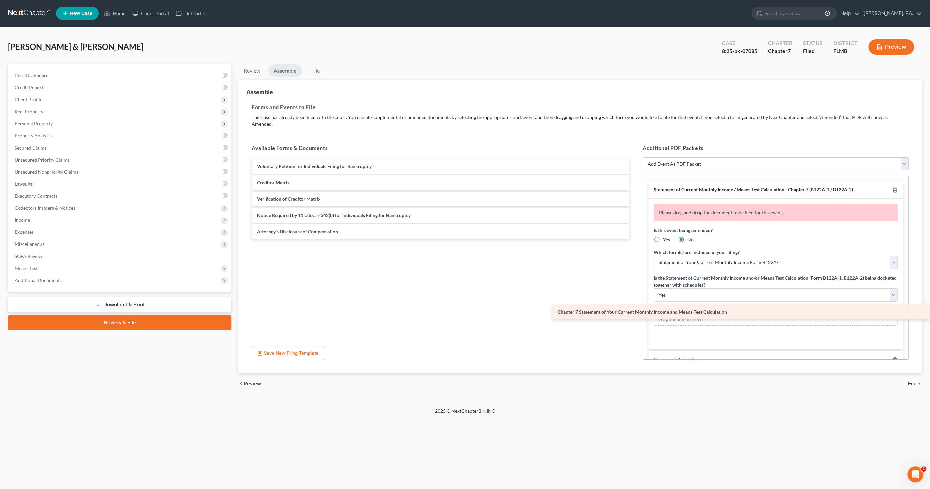
drag, startPoint x: 288, startPoint y: 174, endPoint x: 693, endPoint y: 311, distance: 427.2
click at [635, 239] on div "Chapter 7 Statement of Your Current Monthly Income and Means-Test Calculation V…" at bounding box center [440, 199] width 389 height 80
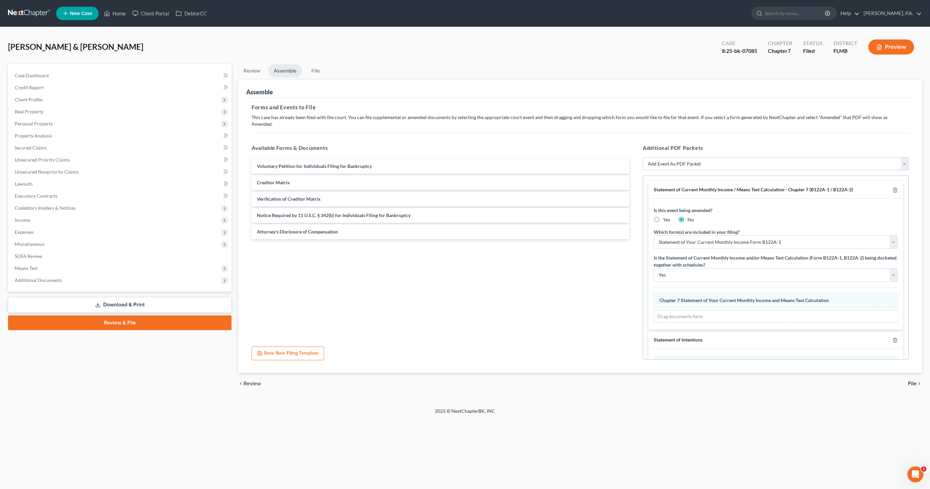
click at [912, 381] on span "File" at bounding box center [912, 383] width 9 height 5
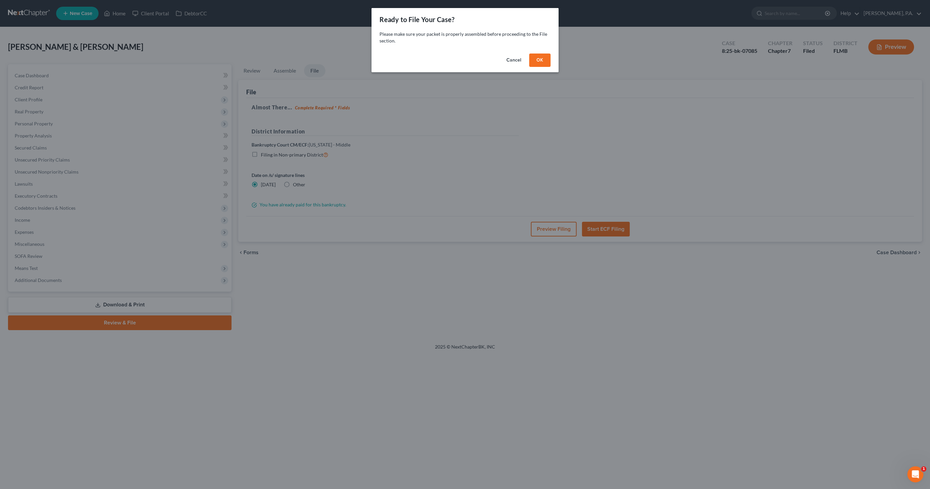
click at [546, 59] on button "OK" at bounding box center [539, 59] width 21 height 13
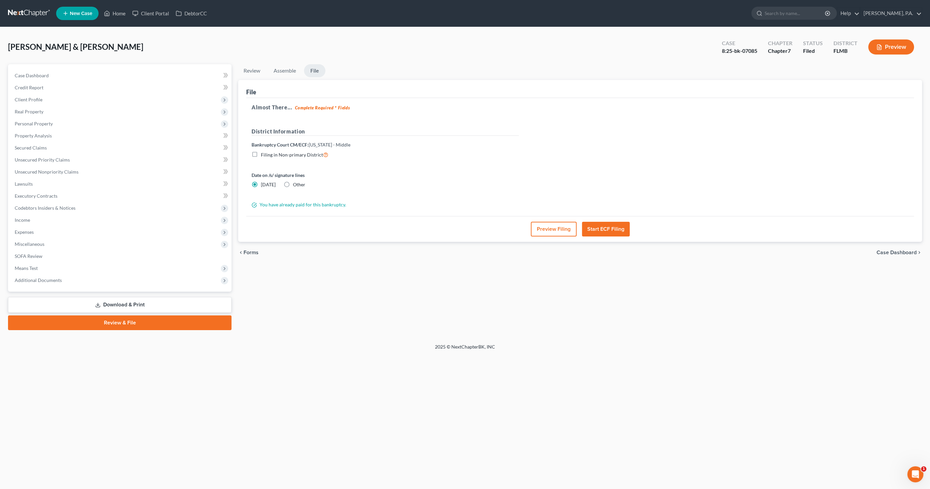
click at [552, 229] on button "Preview Filing" at bounding box center [554, 229] width 46 height 15
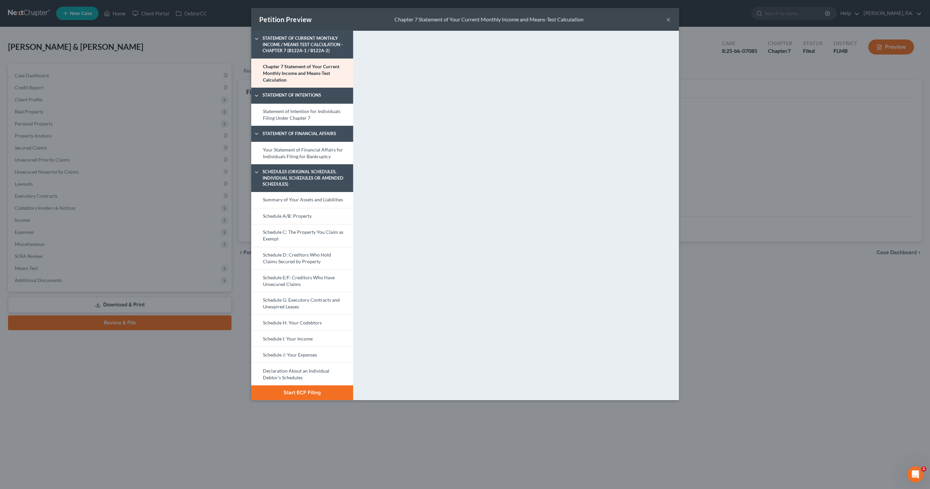
click at [273, 390] on button "Start ECF Filing" at bounding box center [302, 392] width 102 height 15
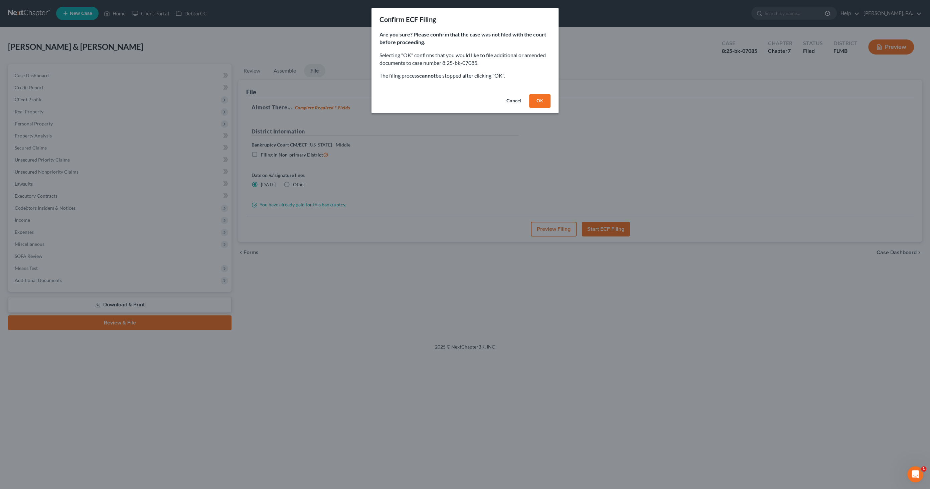
click at [543, 105] on button "OK" at bounding box center [539, 100] width 21 height 13
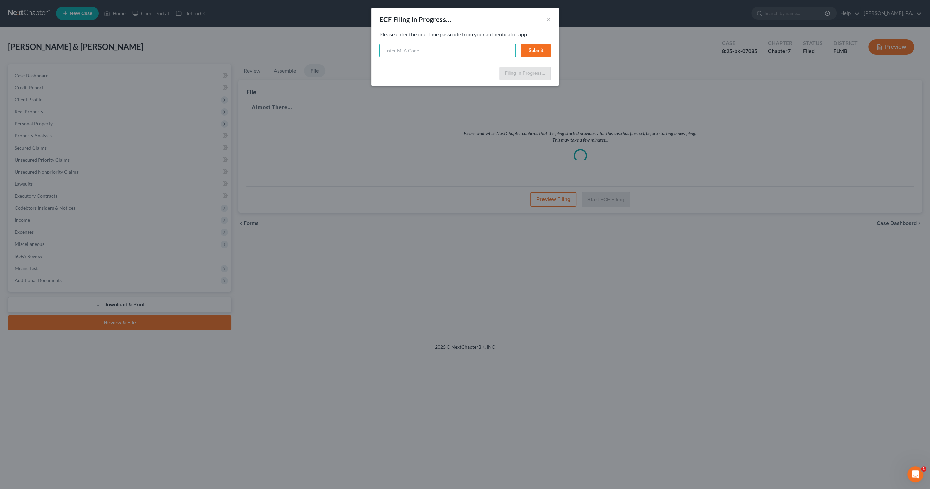
click at [418, 50] on input "text" at bounding box center [448, 50] width 136 height 13
type input "470989"
click at [528, 47] on button "Submit" at bounding box center [535, 50] width 29 height 13
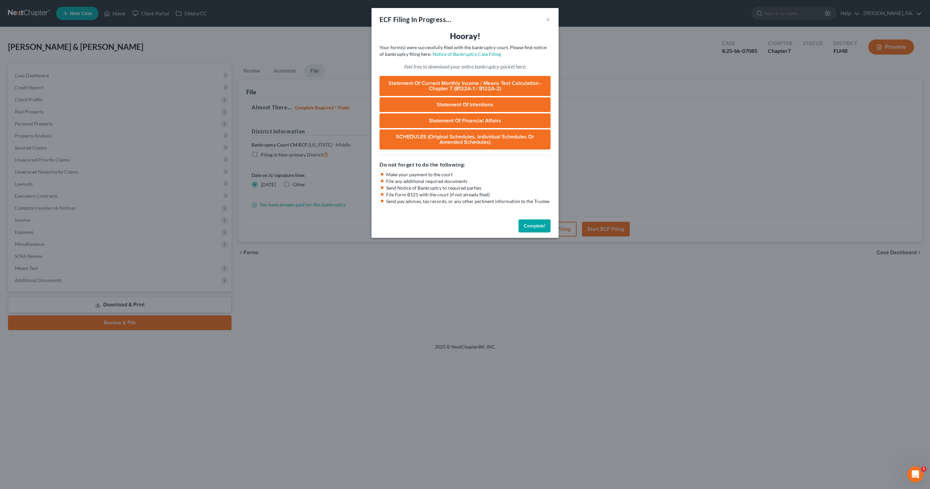
click at [524, 222] on button "Complete!" at bounding box center [535, 225] width 32 height 13
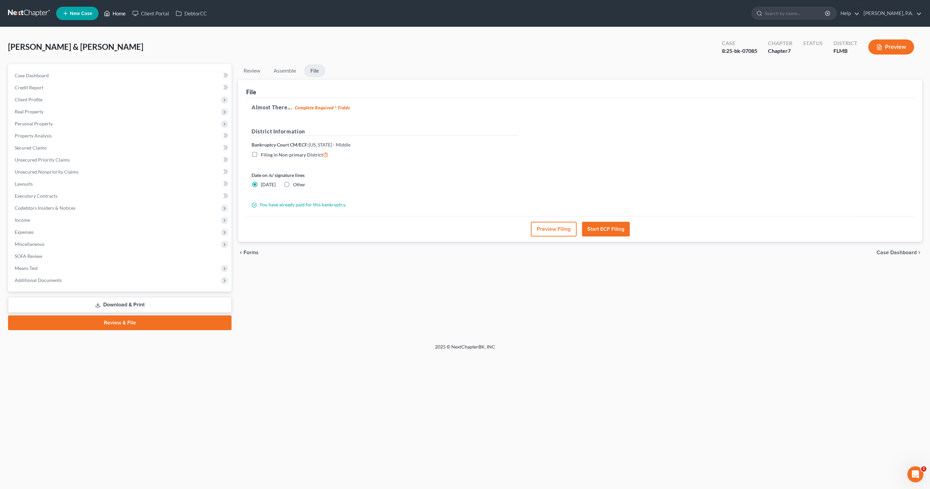
click at [124, 15] on link "Home" at bounding box center [115, 13] width 28 height 12
click at [114, 13] on link "Home" at bounding box center [115, 13] width 28 height 12
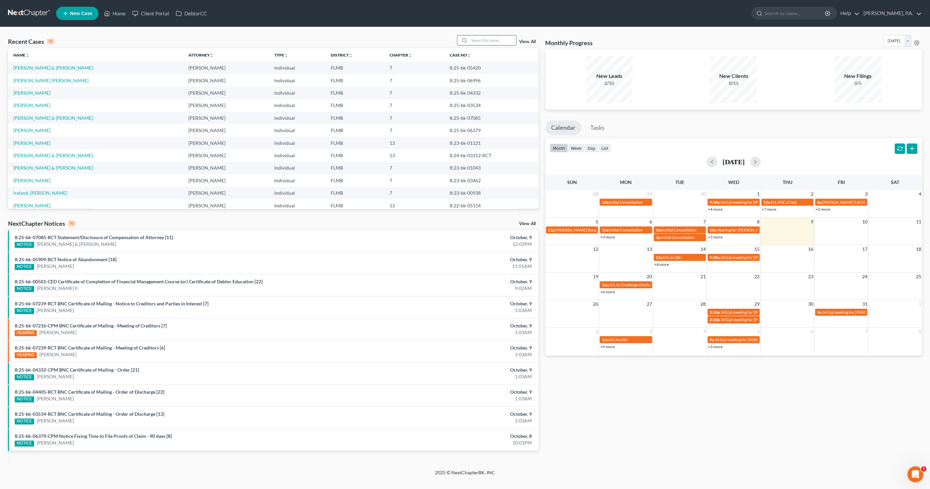
click at [479, 40] on input "search" at bounding box center [493, 40] width 47 height 10
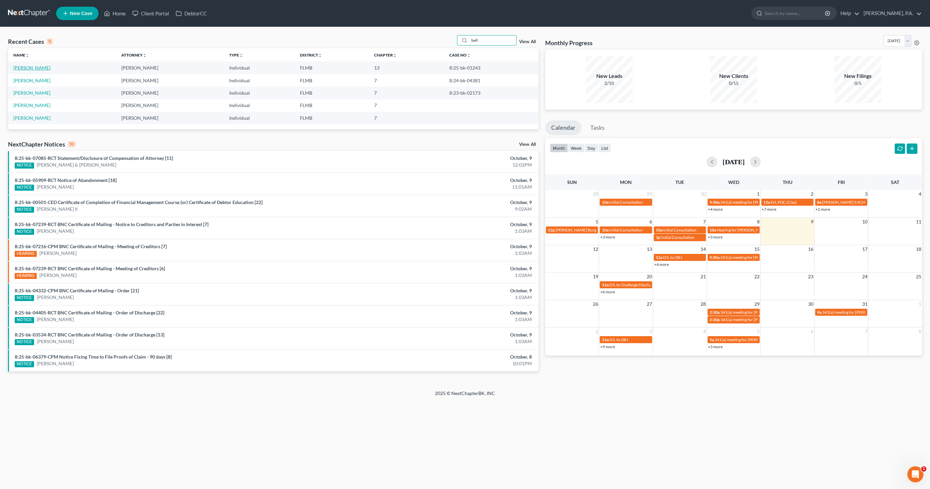
type input "bell"
click at [30, 69] on link "Bell, George" at bounding box center [31, 68] width 37 height 6
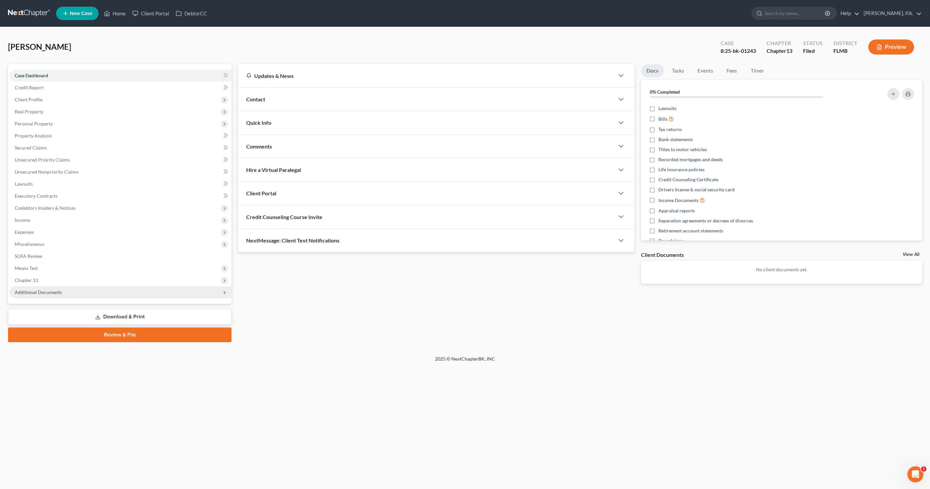
click at [54, 291] on span "Additional Documents" at bounding box center [38, 292] width 47 height 6
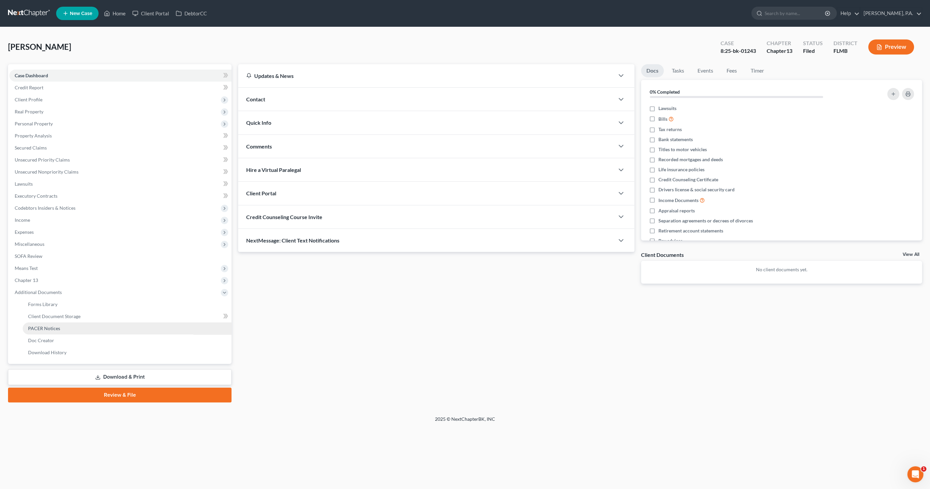
click at [48, 325] on link "PACER Notices" at bounding box center [127, 328] width 209 height 12
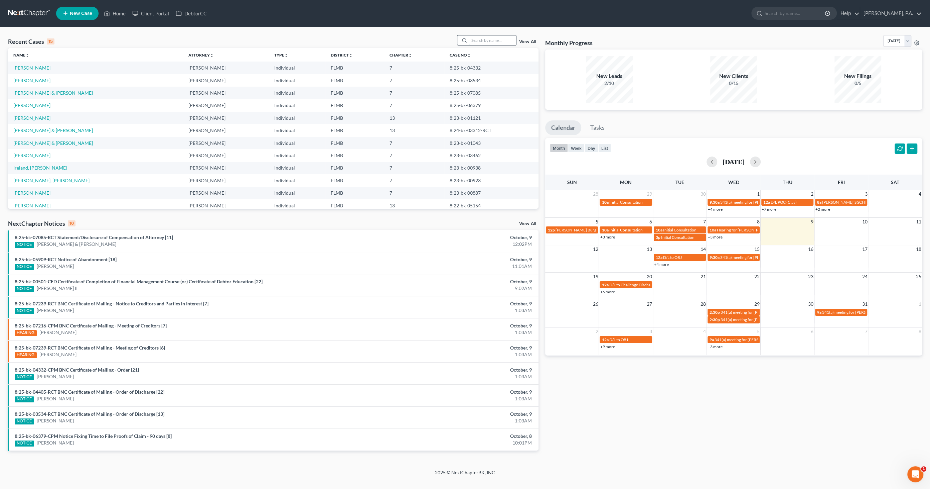
click at [492, 38] on input "search" at bounding box center [493, 40] width 47 height 10
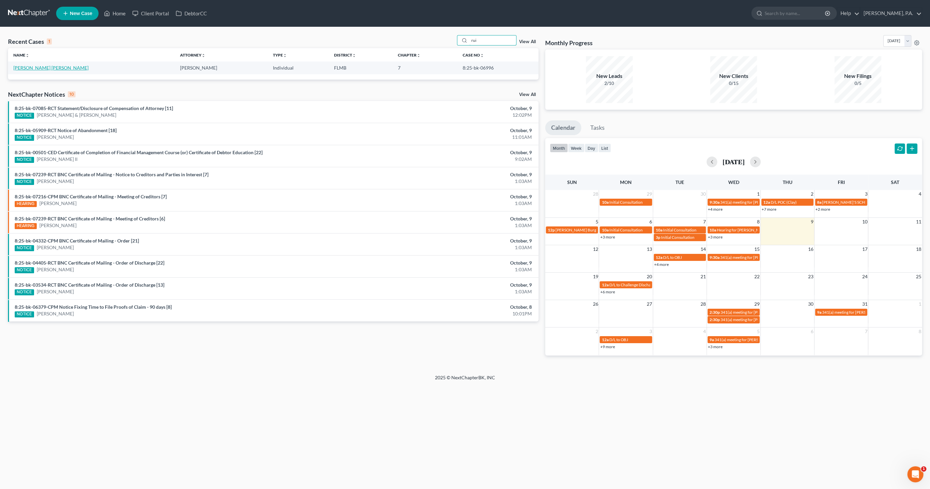
type input "rui"
click at [37, 68] on link "[PERSON_NAME] [PERSON_NAME]" at bounding box center [50, 68] width 75 height 6
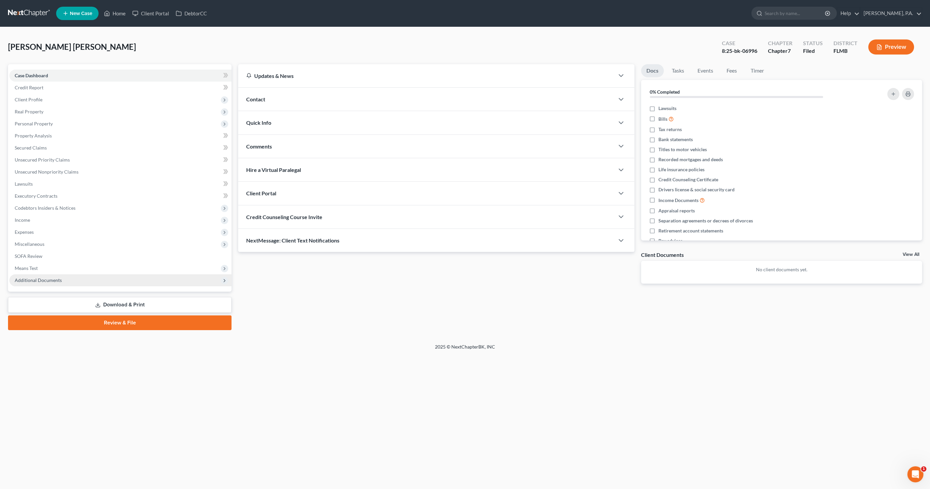
click at [76, 281] on span "Additional Documents" at bounding box center [120, 280] width 222 height 12
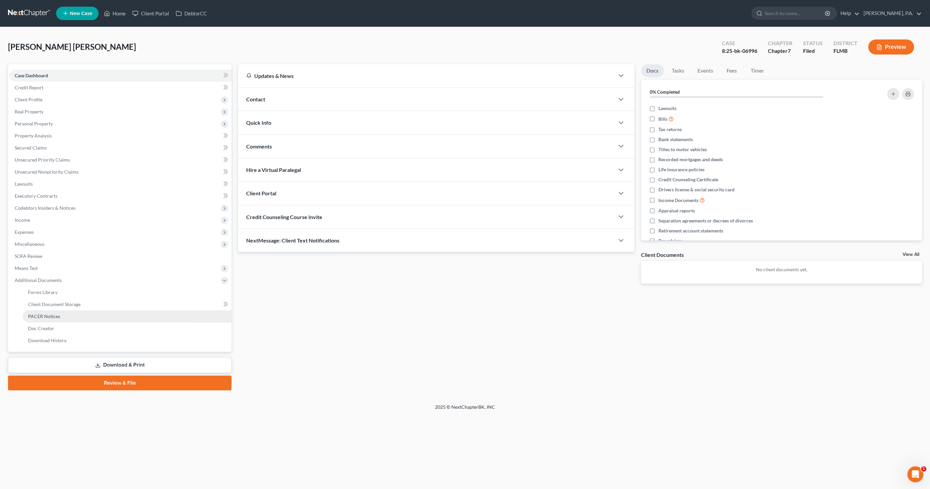
click at [64, 312] on link "PACER Notices" at bounding box center [127, 316] width 209 height 12
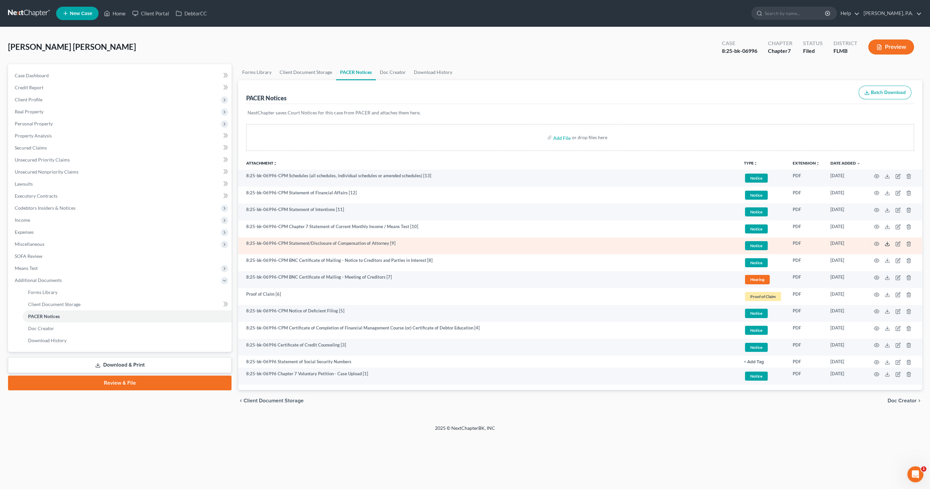
click at [888, 243] on icon at bounding box center [887, 243] width 5 height 5
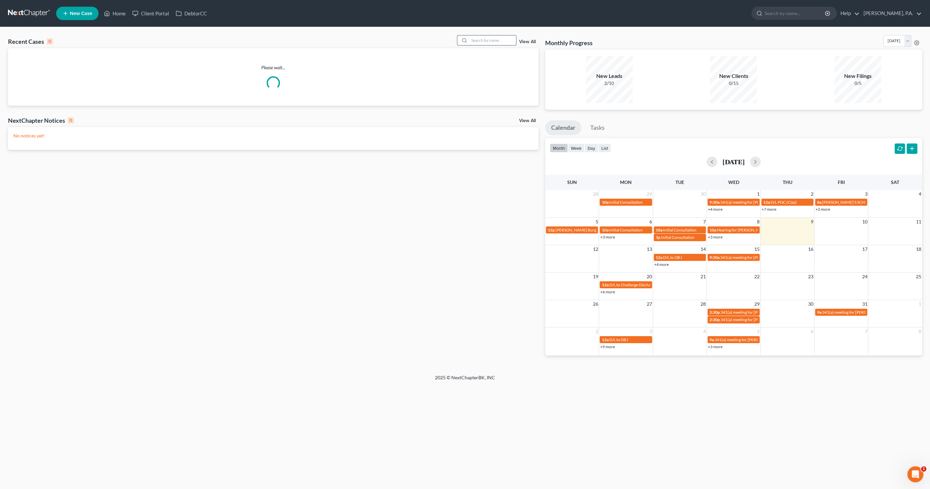
click at [483, 39] on input "search" at bounding box center [493, 40] width 47 height 10
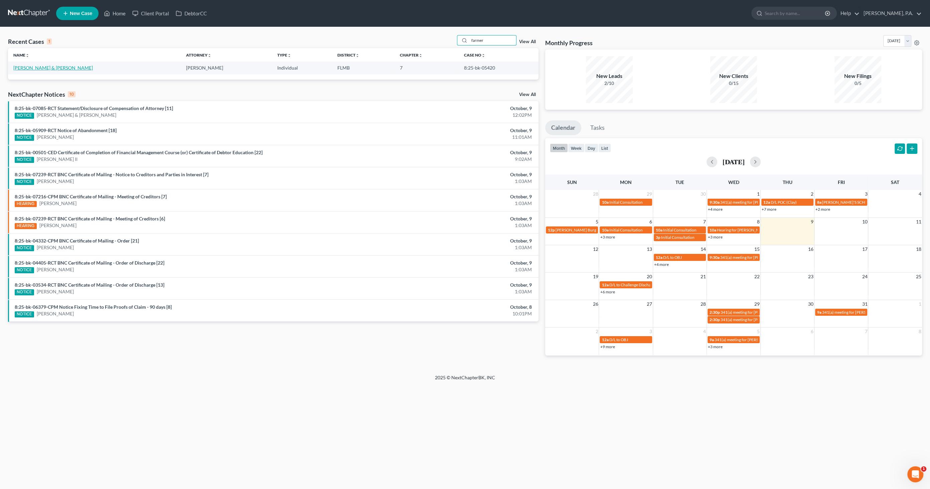
type input "farmer"
click at [28, 69] on link "Johnston, David & Farmer, Mary" at bounding box center [53, 68] width 80 height 6
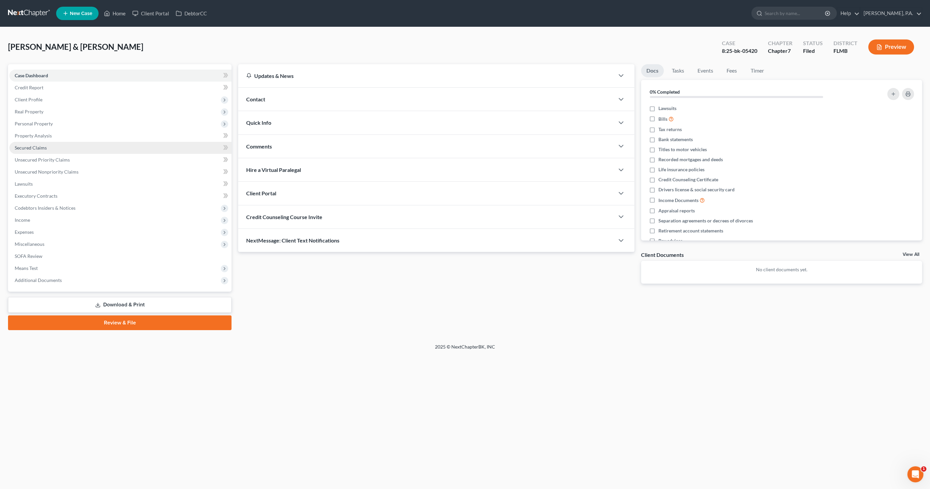
click at [28, 148] on span "Secured Claims" at bounding box center [31, 148] width 32 height 6
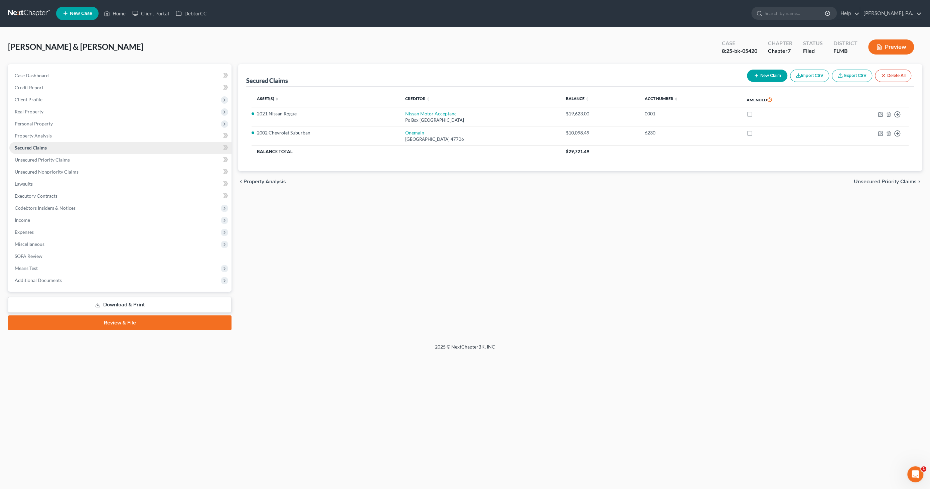
click at [28, 147] on span "Secured Claims" at bounding box center [31, 148] width 32 height 6
click at [33, 125] on span "Personal Property" at bounding box center [34, 124] width 38 height 6
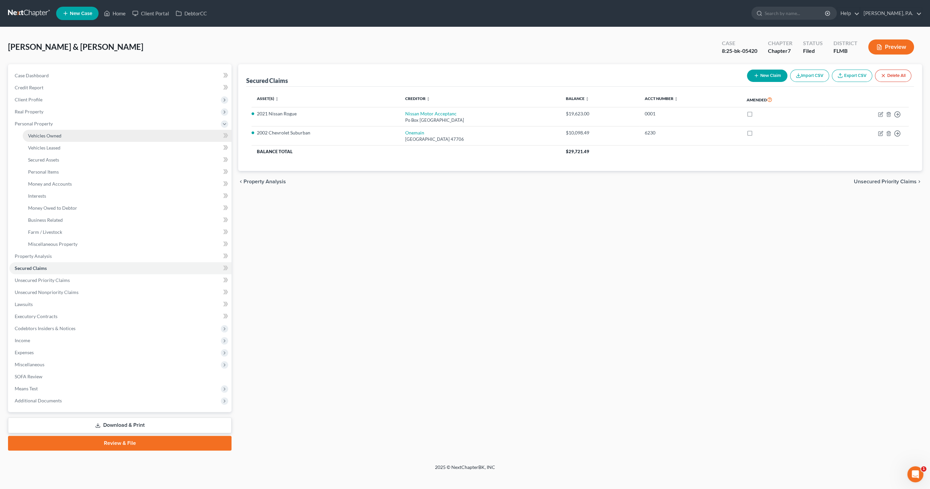
click at [37, 133] on span "Vehicles Owned" at bounding box center [44, 136] width 33 height 6
